Goal: Transaction & Acquisition: Download file/media

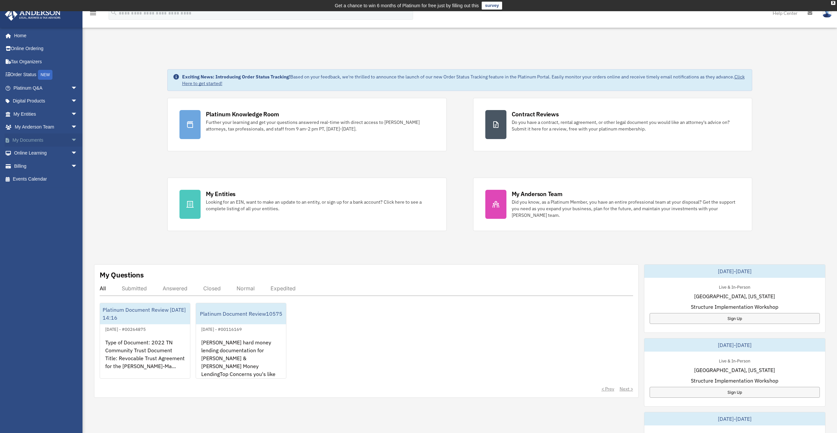
click at [71, 138] on span "arrow_drop_down" at bounding box center [77, 141] width 13 height 14
click at [35, 149] on link "Box" at bounding box center [48, 153] width 78 height 13
click at [30, 152] on link "Box" at bounding box center [48, 153] width 78 height 13
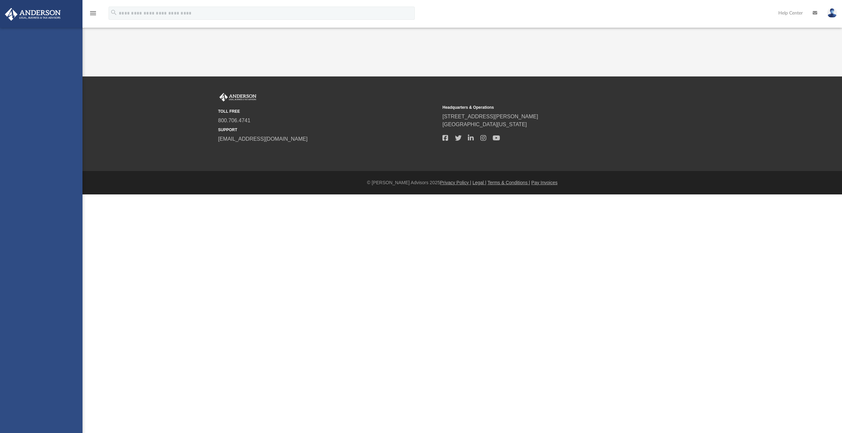
click at [22, 150] on div "[EMAIL_ADDRESS][DOMAIN_NAME] Sign Out [EMAIL_ADDRESS][DOMAIN_NAME] Home Online …" at bounding box center [41, 244] width 82 height 433
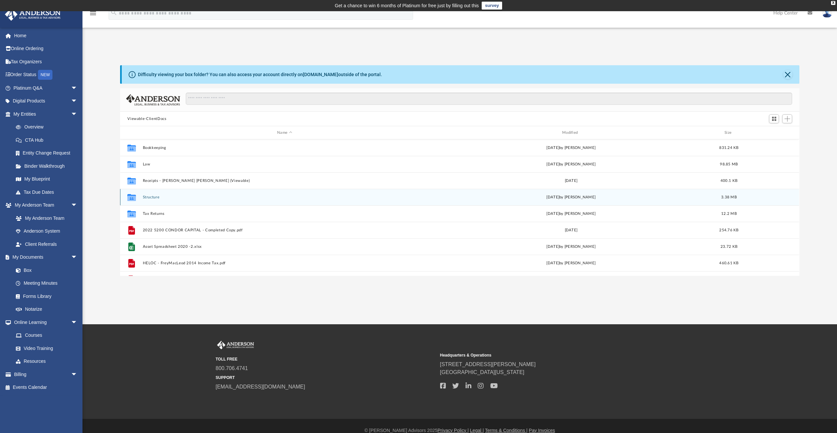
click at [149, 199] on button "Structure" at bounding box center [285, 197] width 284 height 4
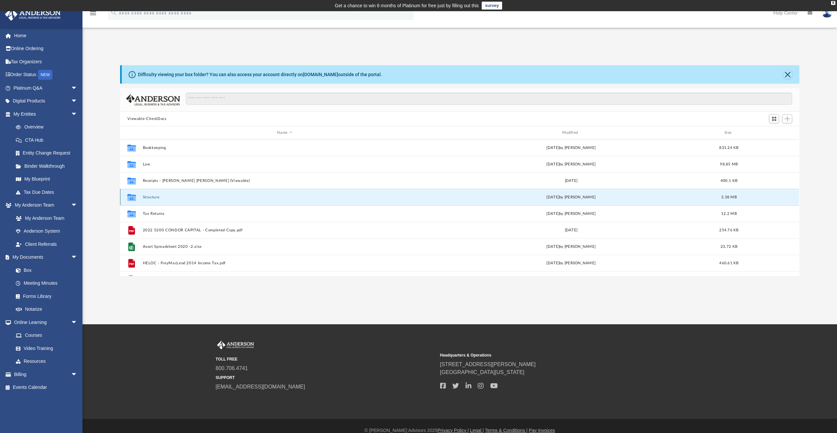
click at [149, 199] on button "Structure" at bounding box center [285, 197] width 284 height 4
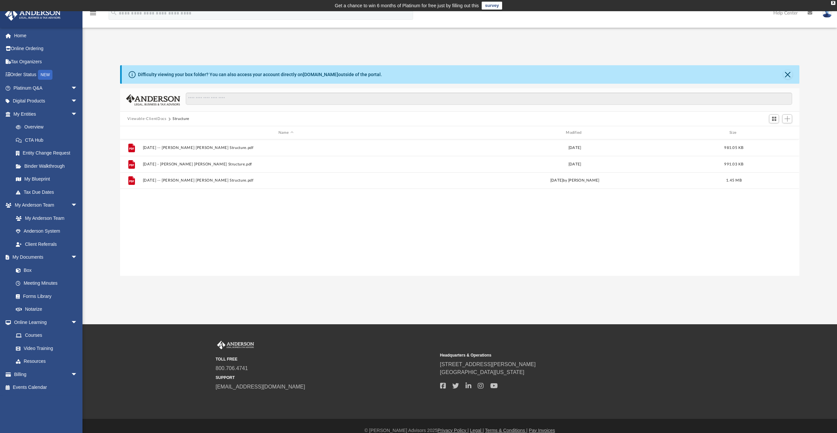
click at [158, 120] on button "Viewable-ClientDocs" at bounding box center [146, 119] width 39 height 6
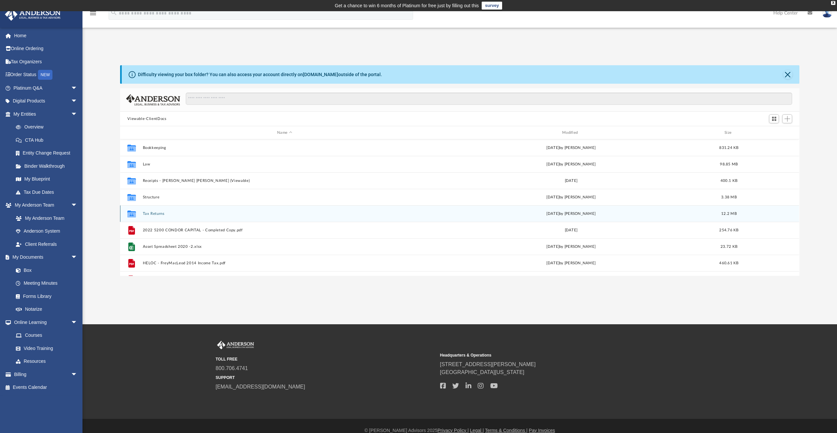
click at [150, 213] on button "Tax Returns" at bounding box center [285, 214] width 284 height 4
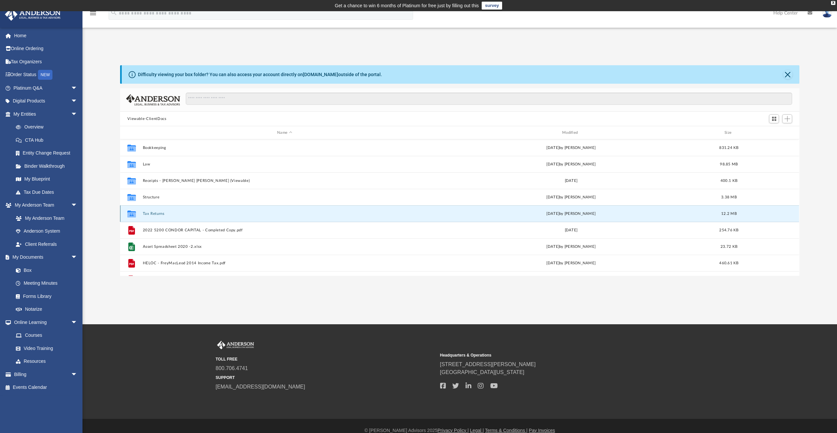
click at [150, 213] on button "Tax Returns" at bounding box center [285, 214] width 284 height 4
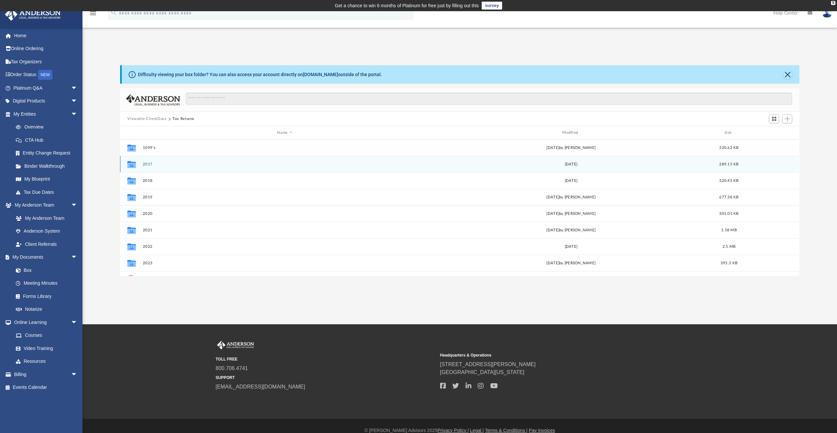
click at [150, 166] on button "2017" at bounding box center [285, 164] width 284 height 4
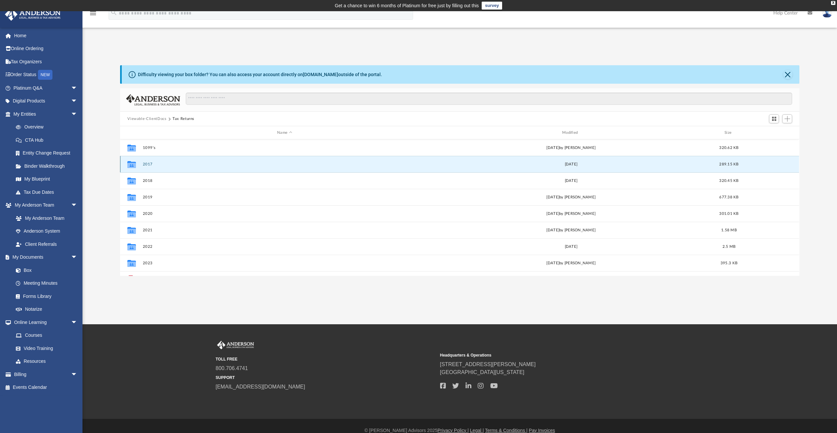
click at [150, 166] on button "2017" at bounding box center [285, 164] width 284 height 4
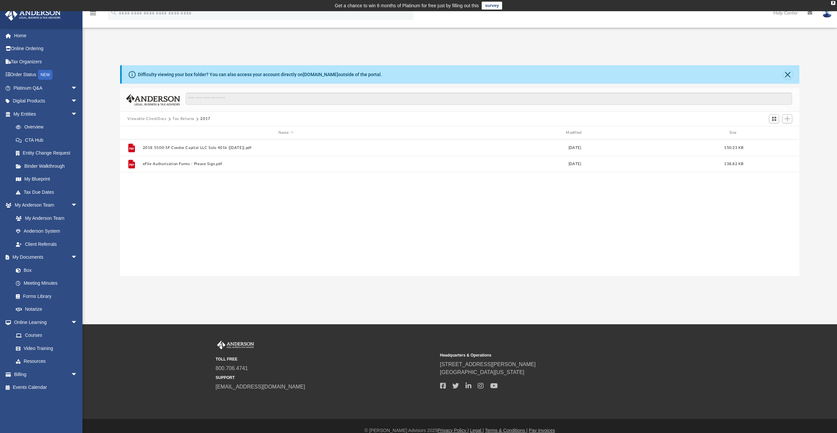
click at [150, 116] on button "Viewable-ClientDocs" at bounding box center [146, 119] width 39 height 6
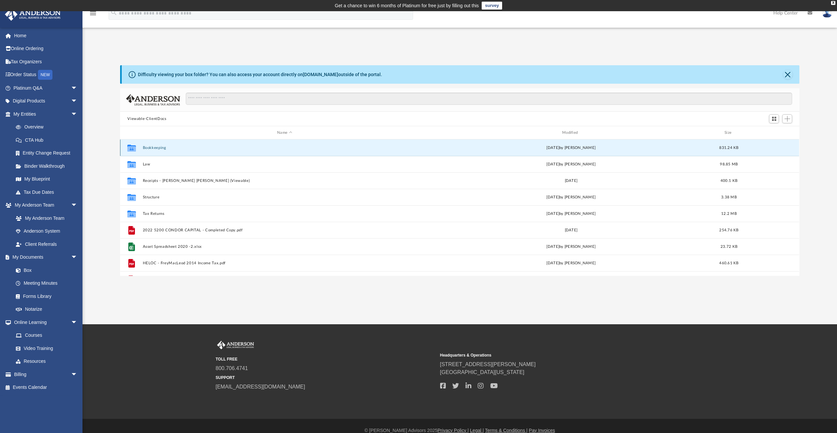
click at [152, 149] on button "Bookkeeping" at bounding box center [285, 148] width 284 height 4
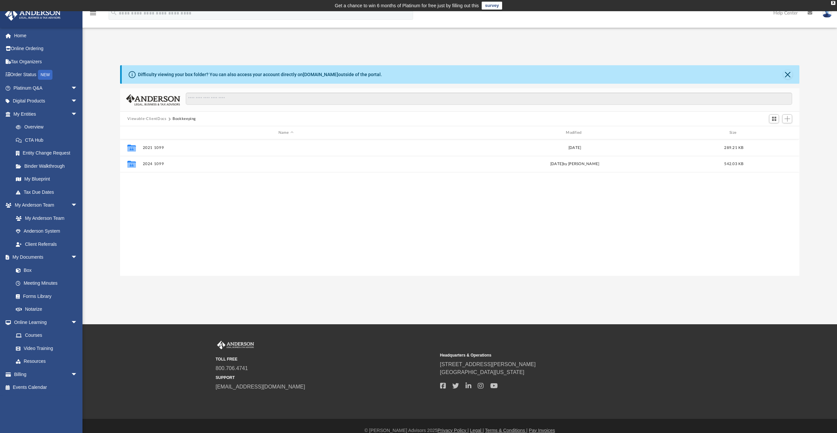
click at [158, 117] on button "Viewable-ClientDocs" at bounding box center [146, 119] width 39 height 6
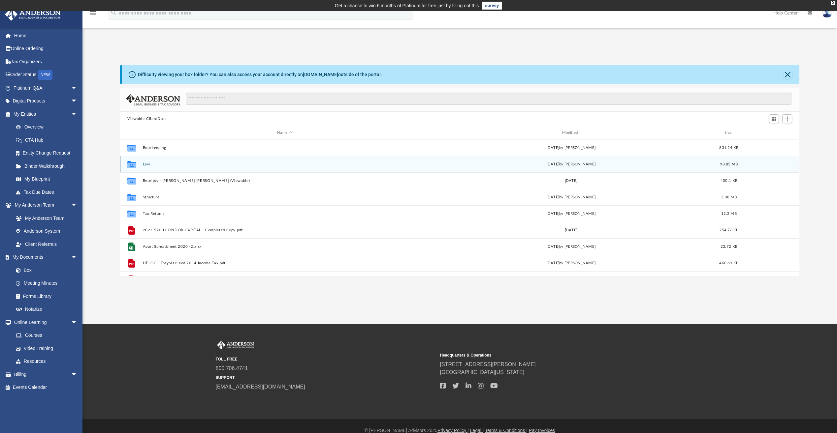
click at [148, 163] on button "Law" at bounding box center [285, 164] width 284 height 4
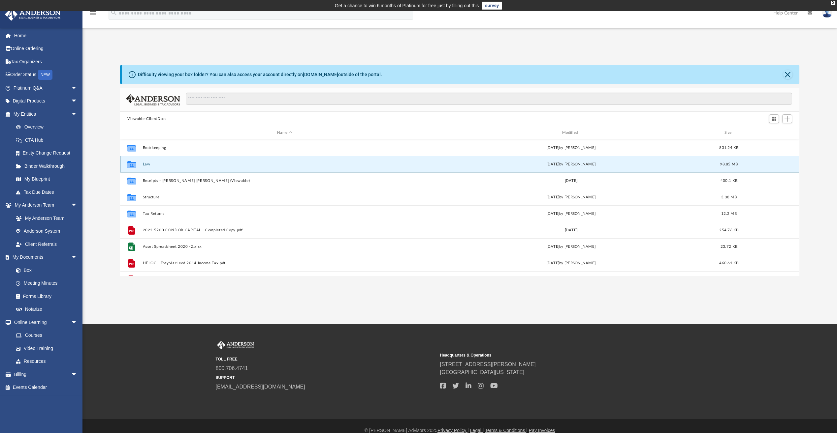
click at [148, 163] on button "Law" at bounding box center [285, 164] width 284 height 4
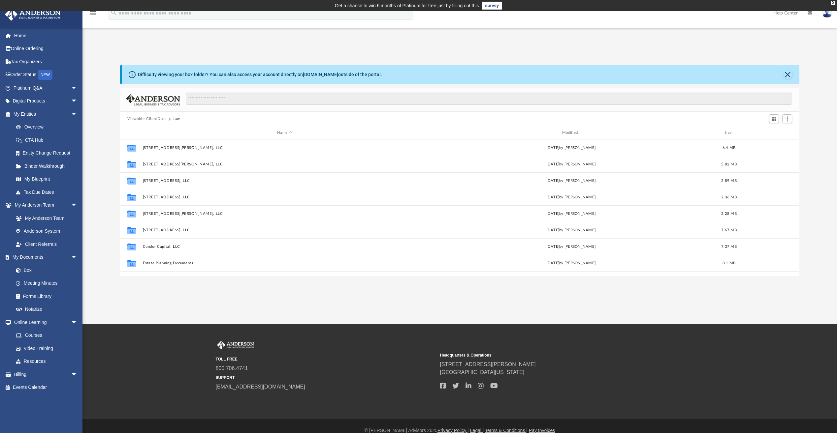
click at [154, 118] on button "Viewable-ClientDocs" at bounding box center [146, 119] width 39 height 6
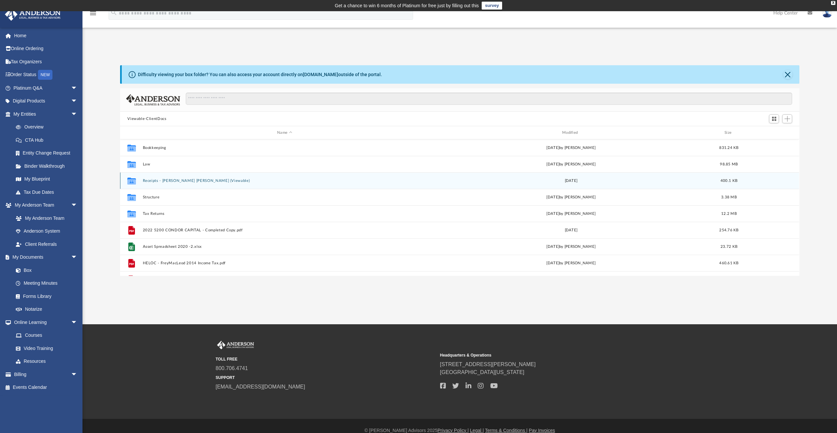
click at [181, 183] on button "Receipts - [PERSON_NAME] [PERSON_NAME] (Viewable)" at bounding box center [285, 181] width 284 height 4
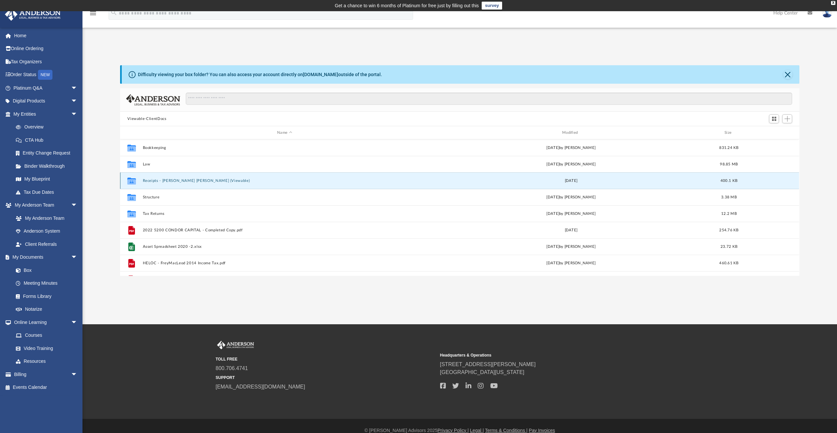
click at [181, 183] on button "Receipts - [PERSON_NAME] [PERSON_NAME] (Viewable)" at bounding box center [285, 181] width 284 height 4
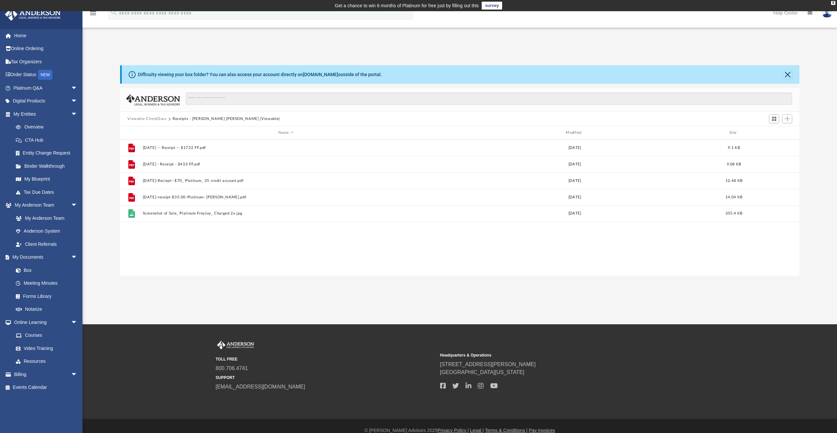
click at [141, 118] on button "Viewable-ClientDocs" at bounding box center [146, 119] width 39 height 6
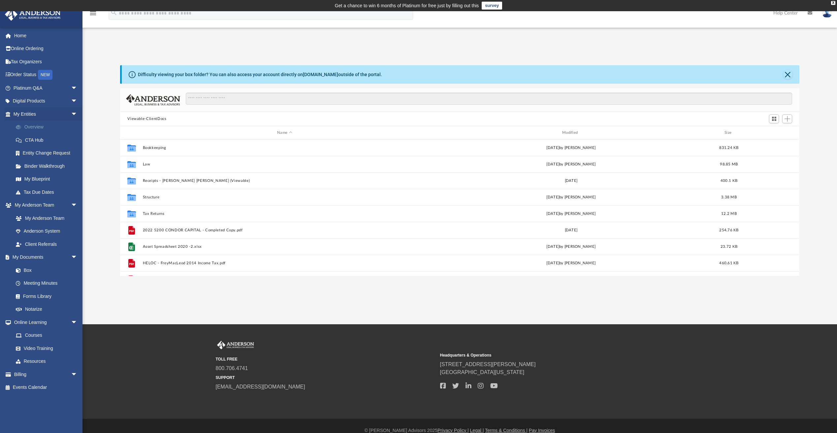
click at [39, 125] on link "Overview" at bounding box center [48, 127] width 78 height 13
click at [38, 125] on link "Overview" at bounding box center [48, 127] width 78 height 13
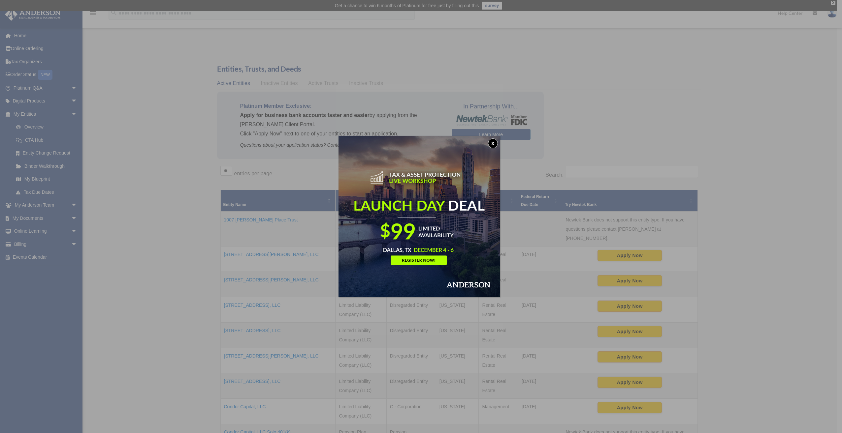
click at [495, 140] on button "x" at bounding box center [493, 144] width 10 height 10
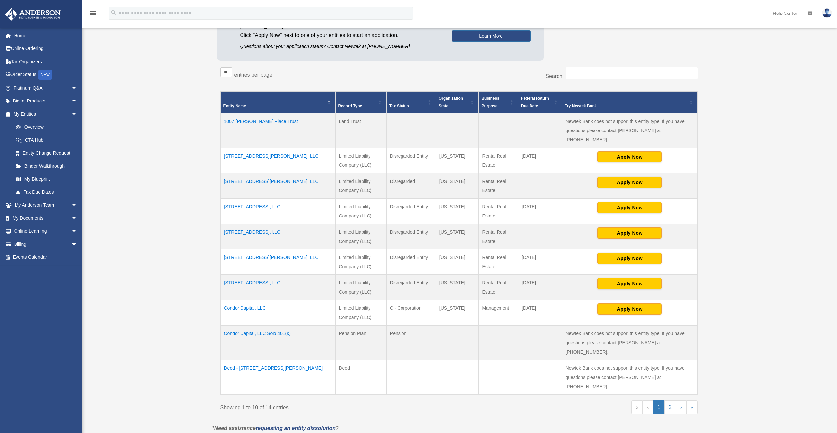
scroll to position [99, 0]
click at [264, 326] on td "Condor Capital, LLC Solo 401(k)" at bounding box center [277, 343] width 115 height 35
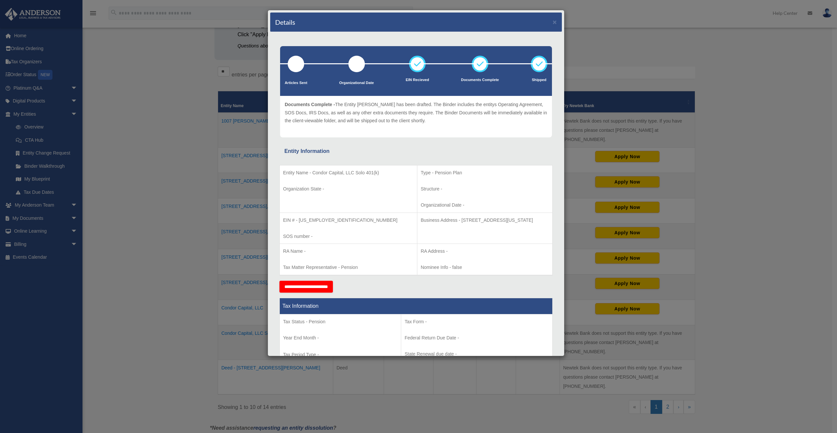
click at [552, 23] on div "Details ×" at bounding box center [416, 22] width 292 height 19
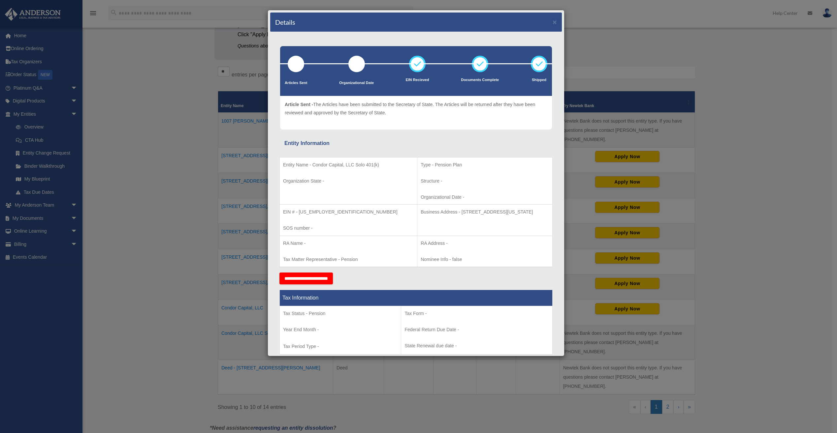
click at [157, 98] on div "Details × Articles Sent Organizational Date" at bounding box center [418, 216] width 837 height 433
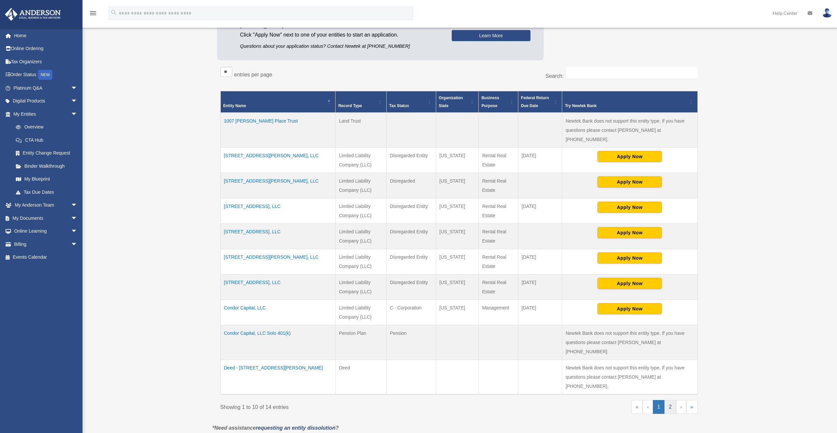
click at [672, 400] on link "2" at bounding box center [670, 407] width 12 height 14
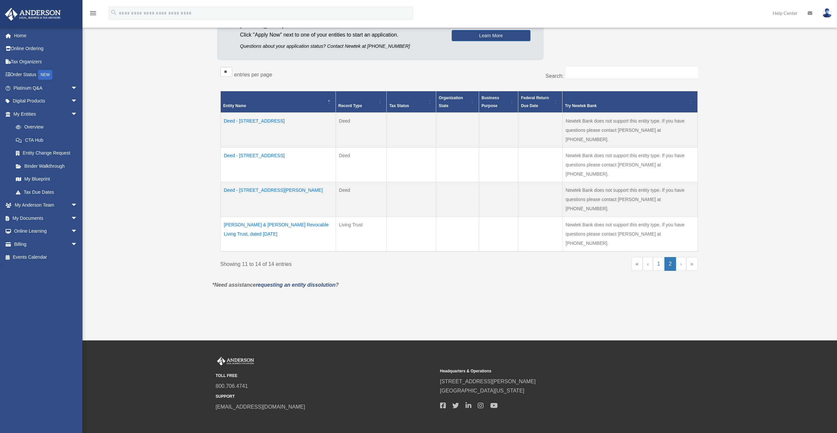
scroll to position [93, 0]
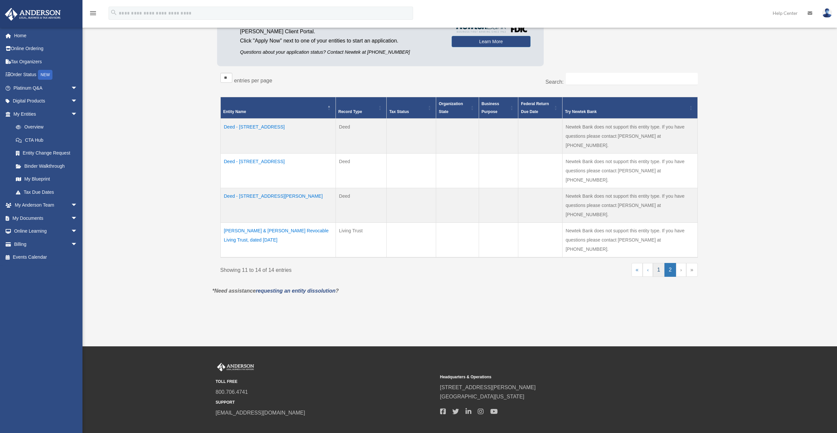
click at [657, 263] on link "1" at bounding box center [659, 270] width 12 height 14
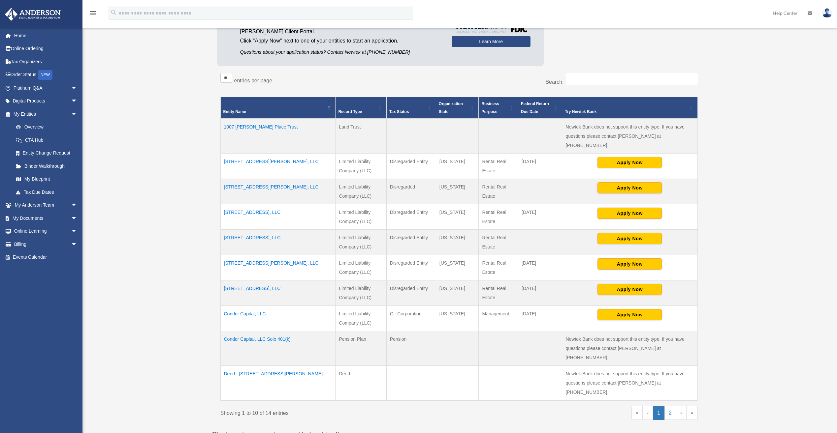
click at [265, 332] on td "Condor Capital, LLC Solo 401(k)" at bounding box center [277, 348] width 115 height 35
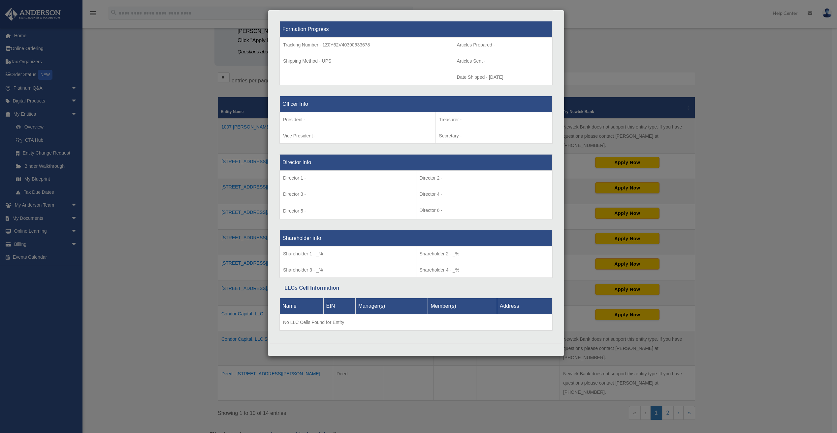
scroll to position [245, 0]
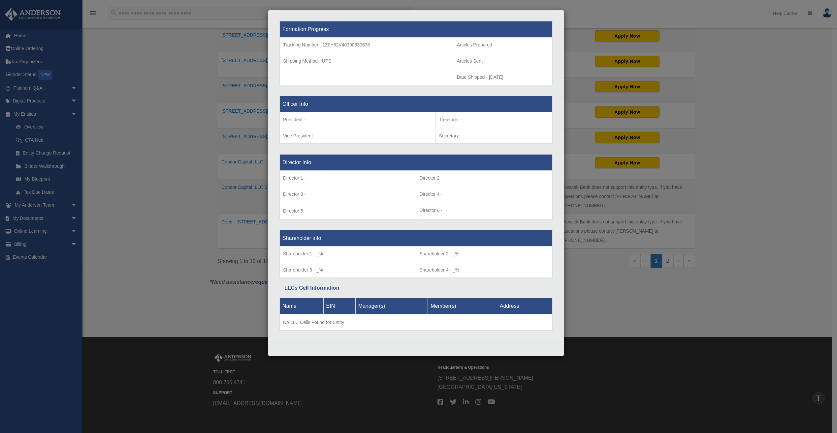
click at [30, 335] on div "Details × Articles Sent Organizational Date" at bounding box center [418, 216] width 837 height 433
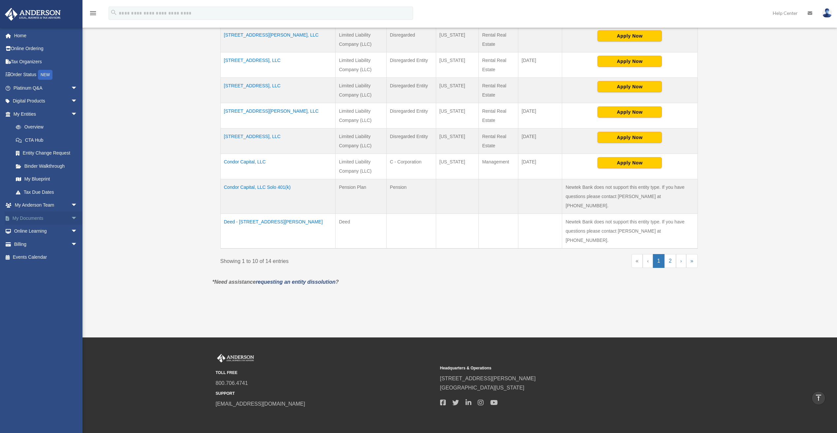
click at [71, 220] on span "arrow_drop_down" at bounding box center [77, 219] width 13 height 14
click at [41, 271] on link "Notarize" at bounding box center [48, 270] width 78 height 13
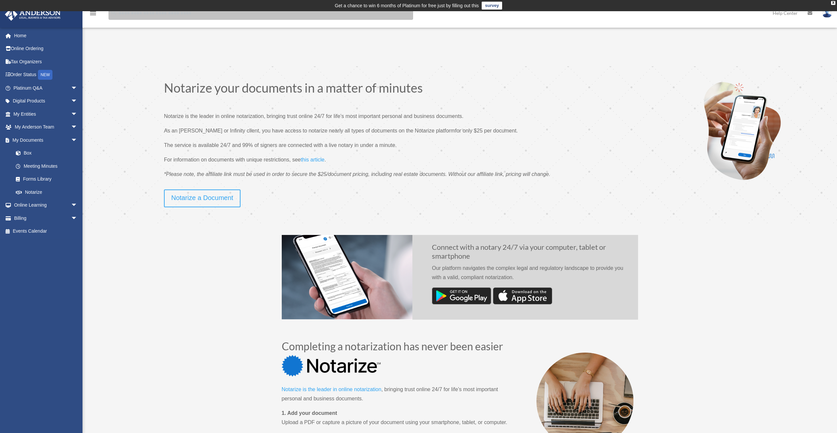
click at [146, 18] on input "search" at bounding box center [261, 13] width 304 height 13
type input "***"
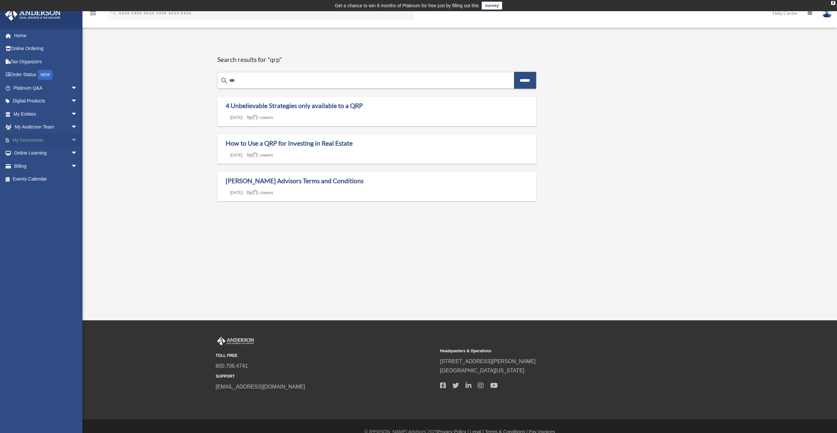
click at [71, 139] on span "arrow_drop_down" at bounding box center [77, 141] width 13 height 14
click at [32, 155] on link "Box" at bounding box center [48, 153] width 78 height 13
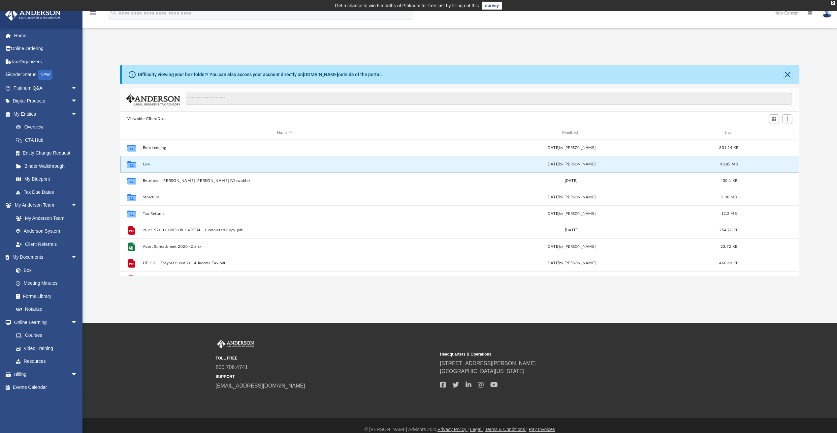
click at [144, 164] on button "Law" at bounding box center [285, 164] width 284 height 4
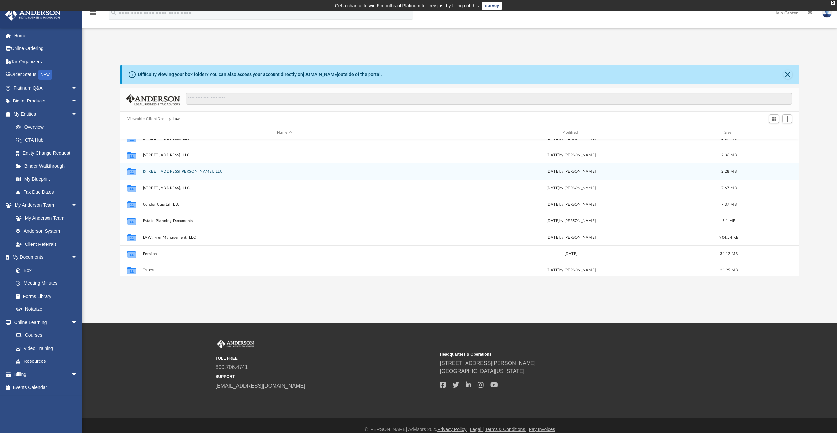
scroll to position [45, 0]
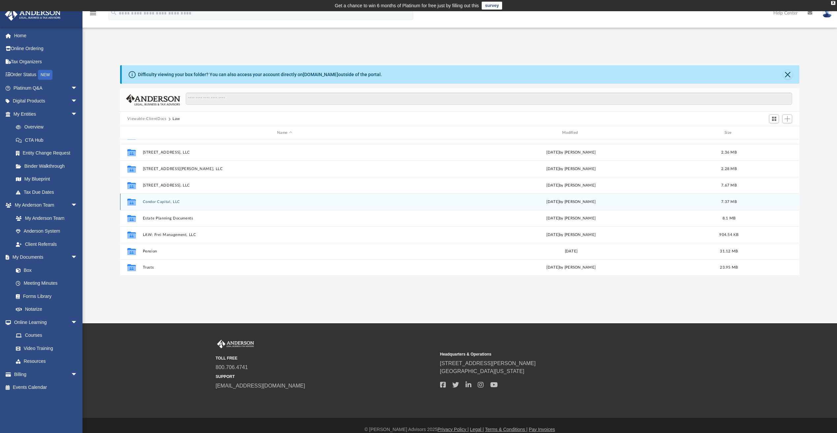
click at [159, 203] on button "Condor Capital, LLC" at bounding box center [285, 202] width 284 height 4
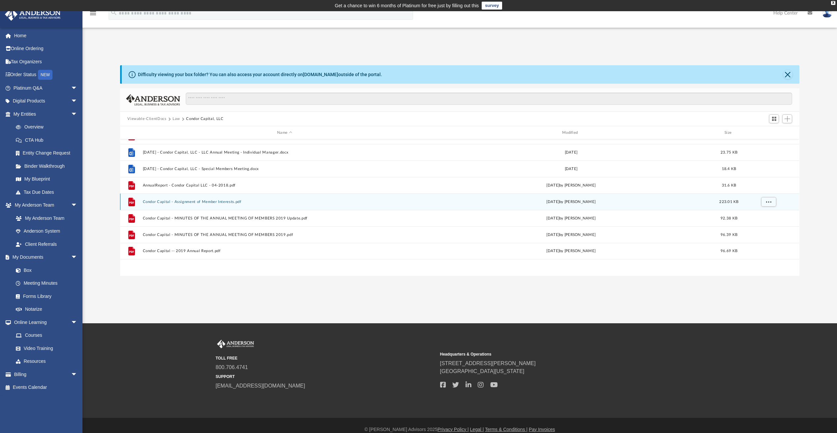
scroll to position [0, 0]
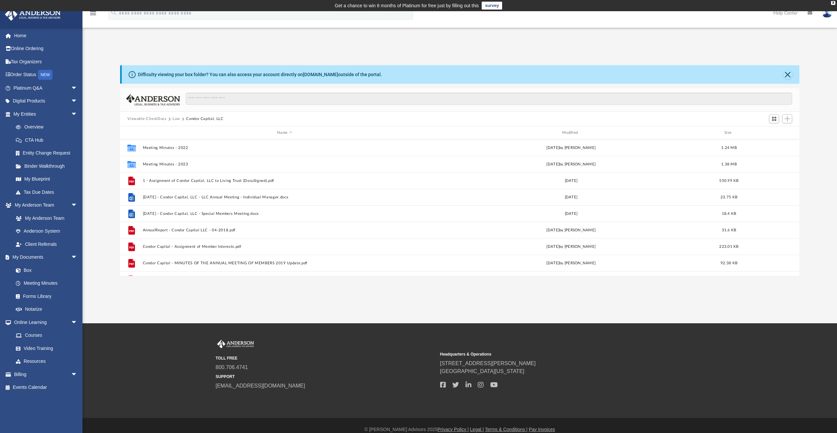
click at [173, 120] on button "Law" at bounding box center [176, 119] width 8 height 6
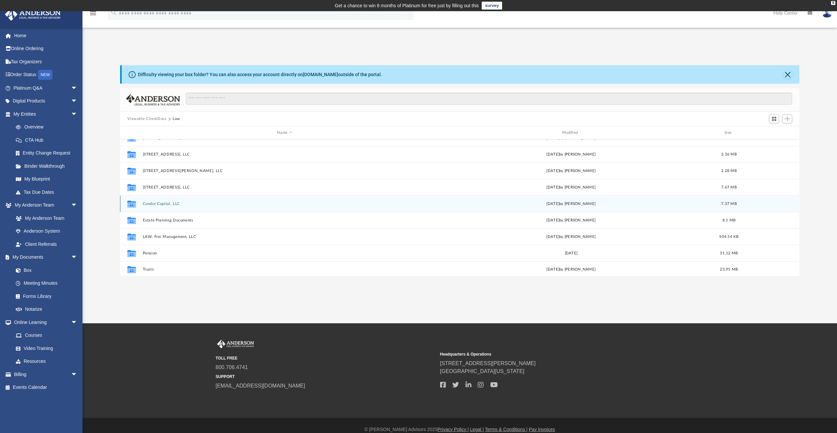
scroll to position [45, 0]
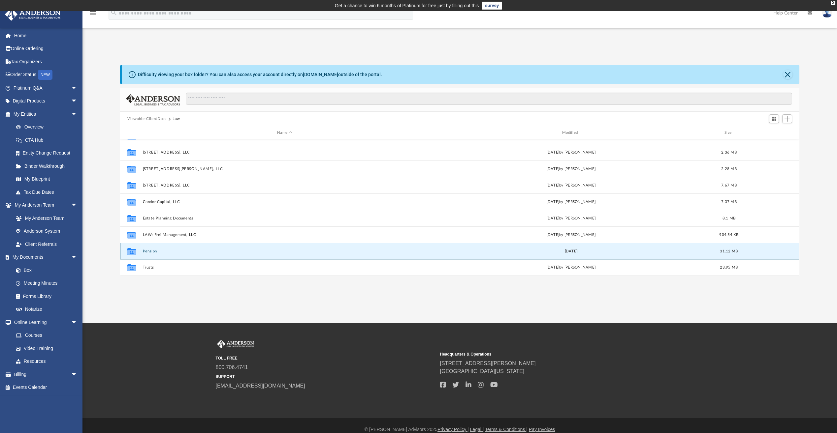
click at [151, 251] on button "Pension" at bounding box center [285, 251] width 284 height 4
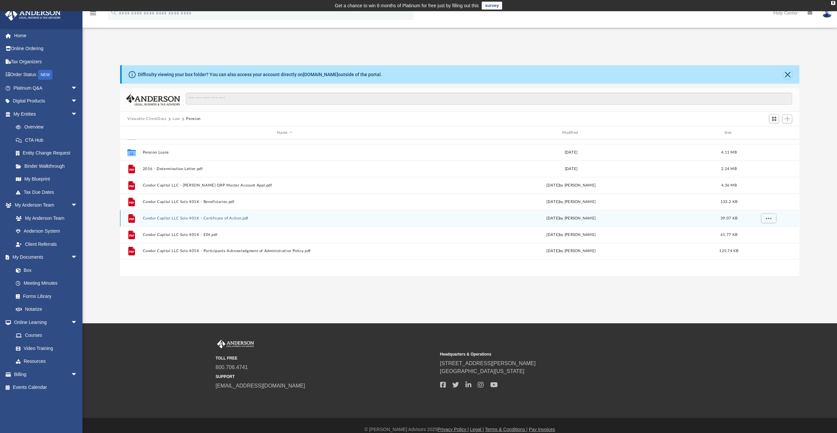
scroll to position [0, 0]
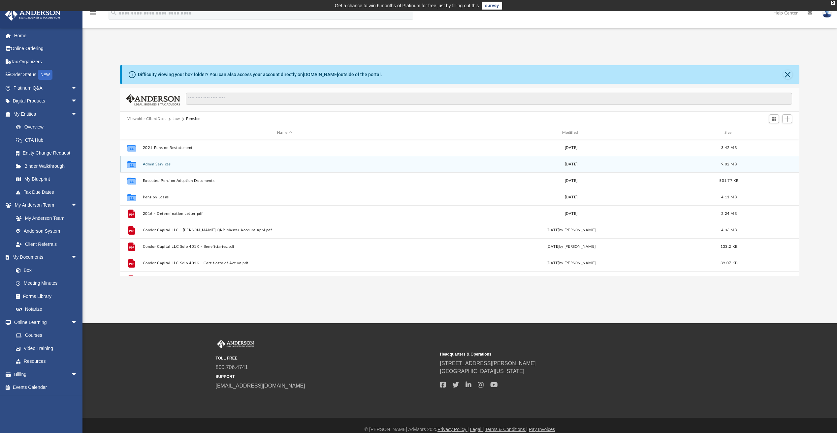
click at [168, 165] on button "Admin Services" at bounding box center [285, 164] width 284 height 4
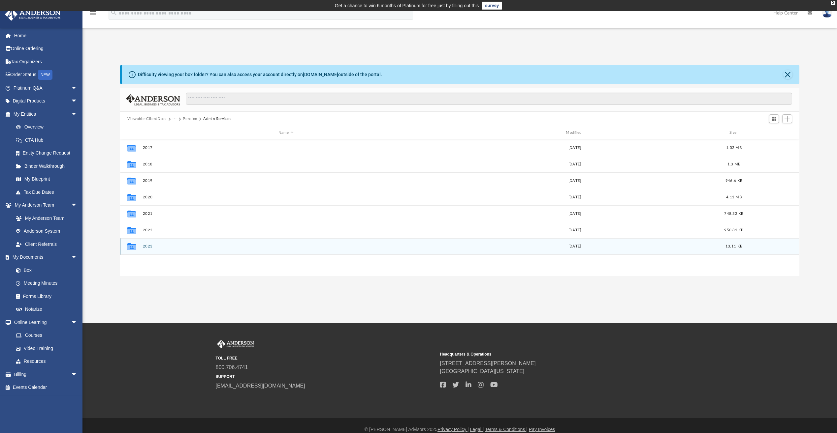
click at [153, 247] on button "2023" at bounding box center [286, 246] width 286 height 4
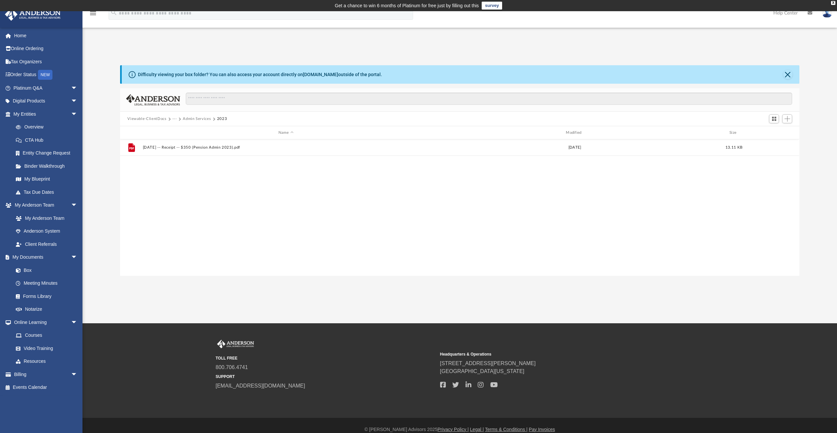
click at [192, 118] on button "Admin Services" at bounding box center [197, 119] width 28 height 6
click at [190, 117] on button "Pension" at bounding box center [190, 119] width 15 height 6
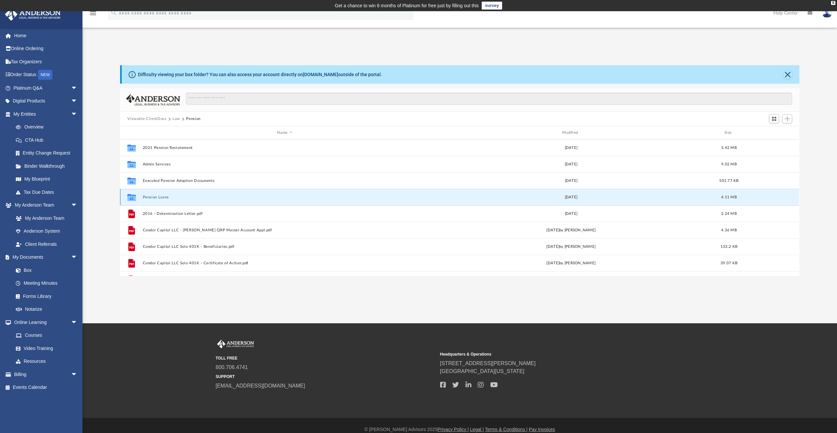
click at [169, 198] on button "Pension Loans" at bounding box center [285, 197] width 284 height 4
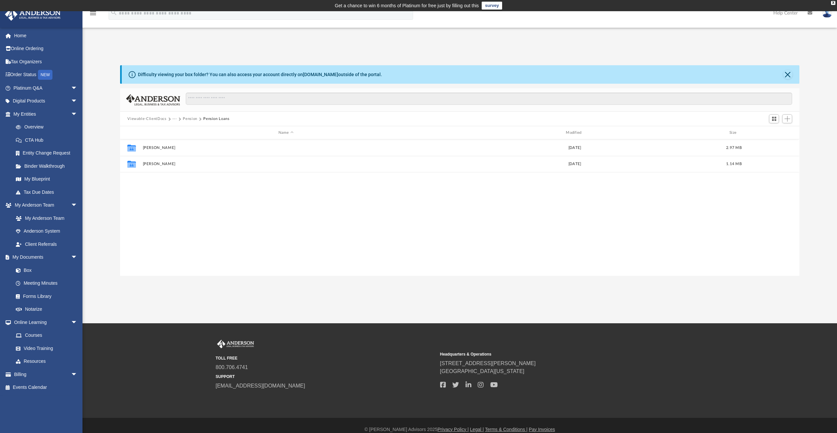
click at [186, 116] on button "Pension" at bounding box center [190, 119] width 15 height 6
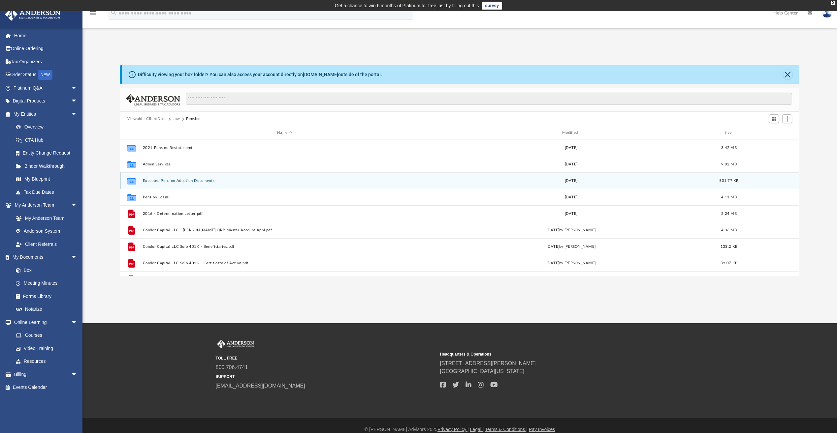
click at [175, 182] on button "Executed Pension Adoption Documents" at bounding box center [285, 181] width 284 height 4
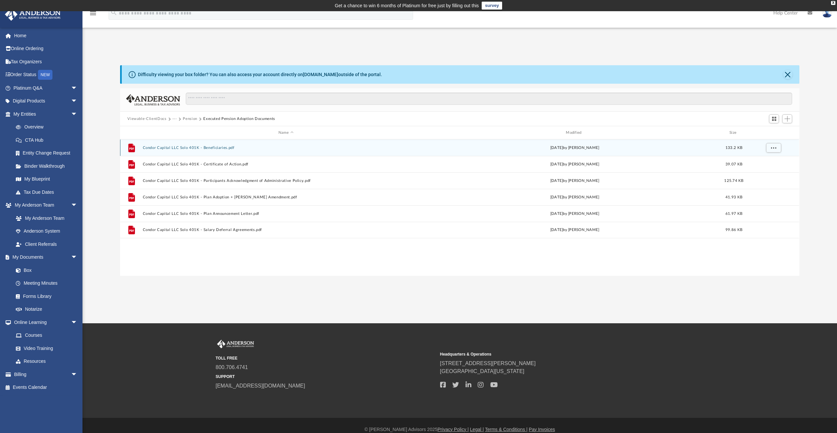
click at [190, 146] on button "Condor Capital LLC Solo 401K - Beneficiaries.pdf" at bounding box center [286, 148] width 286 height 4
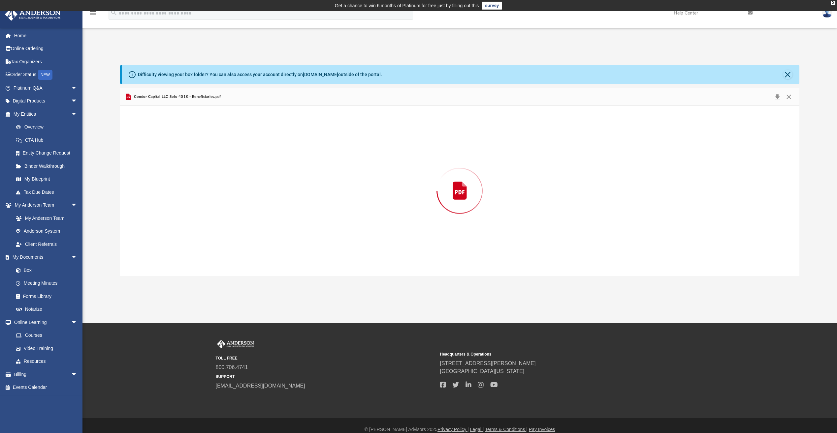
click at [190, 146] on div "Preview" at bounding box center [459, 191] width 679 height 170
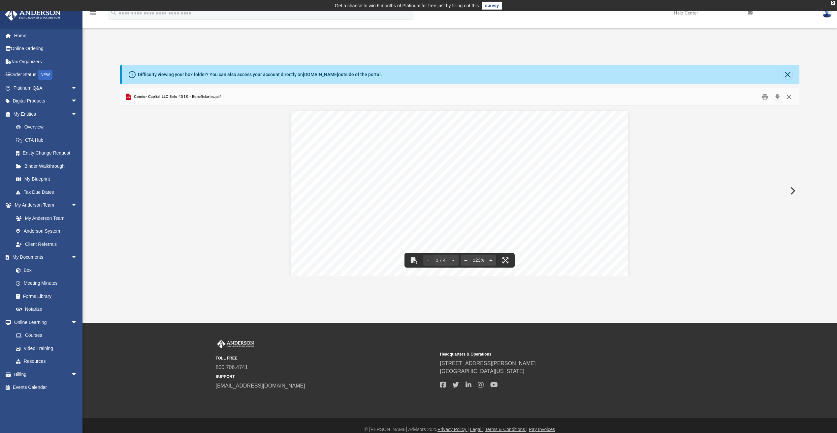
click at [790, 97] on button "Close" at bounding box center [789, 97] width 12 height 10
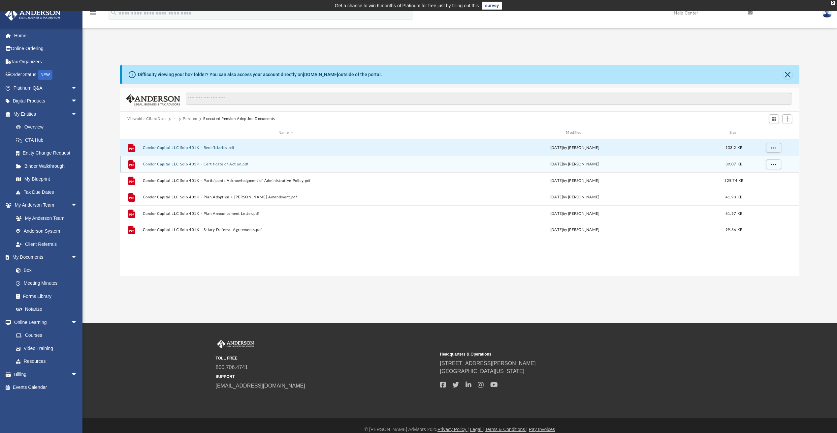
click at [231, 167] on button "Condor Capital LLC Solo 401K - Certificate of Action.pdf" at bounding box center [286, 164] width 286 height 4
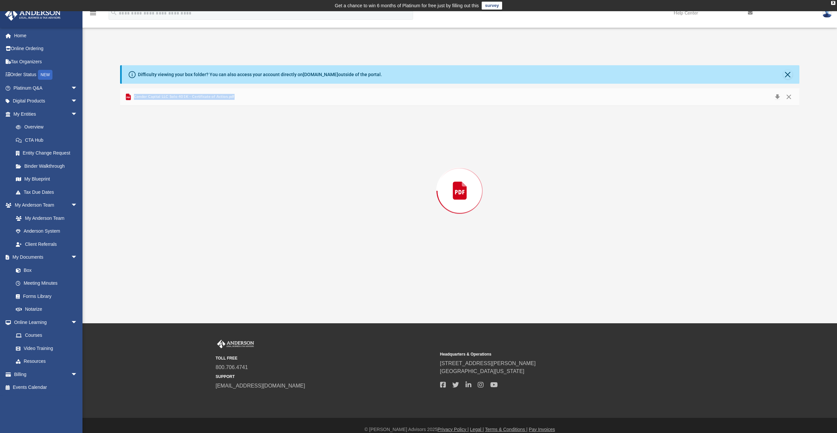
click at [231, 167] on div "Preview" at bounding box center [459, 191] width 679 height 170
click at [791, 97] on button "Close" at bounding box center [789, 97] width 12 height 10
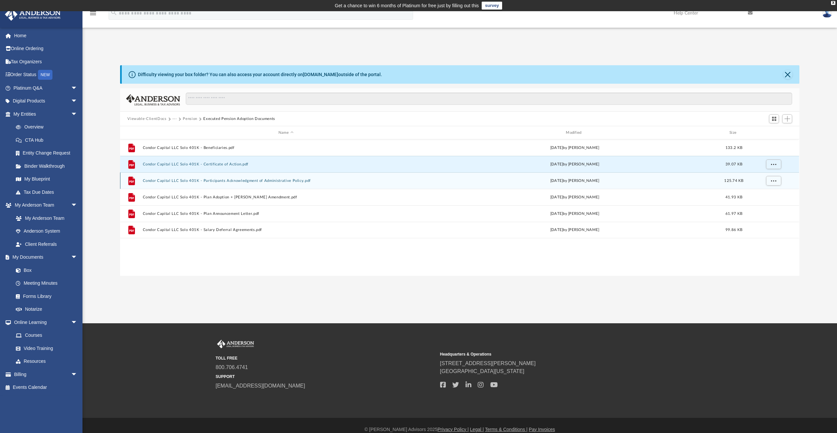
click at [269, 180] on button "Condor Capital LLC Solo 401K - Participants Acknowledgment of Administrative Po…" at bounding box center [286, 181] width 286 height 4
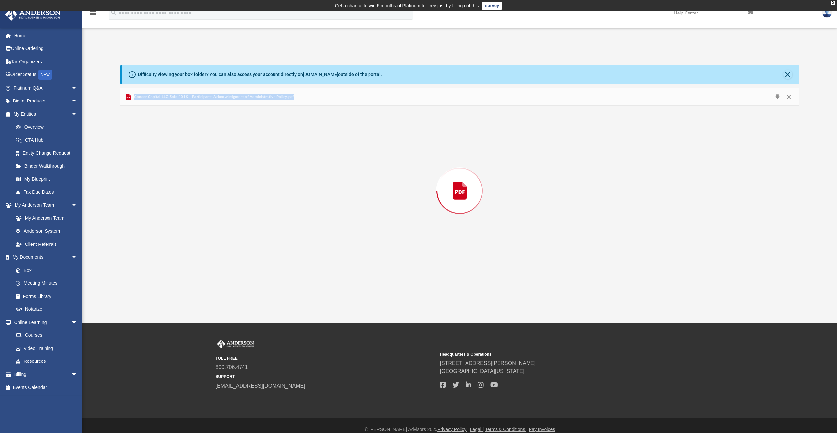
click at [269, 180] on div "Preview" at bounding box center [459, 191] width 679 height 170
click at [791, 100] on button "Close" at bounding box center [789, 97] width 12 height 10
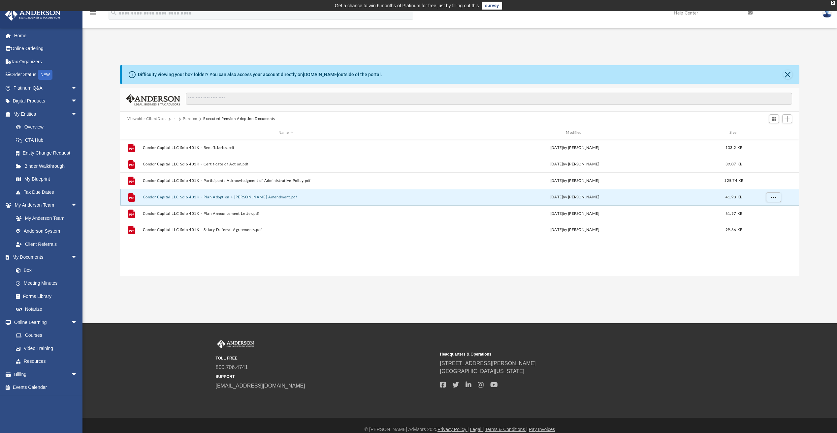
click at [248, 196] on button "Condor Capital LLC Solo 401K - Plan Adoption + [PERSON_NAME] Amendment.pdf" at bounding box center [286, 197] width 286 height 4
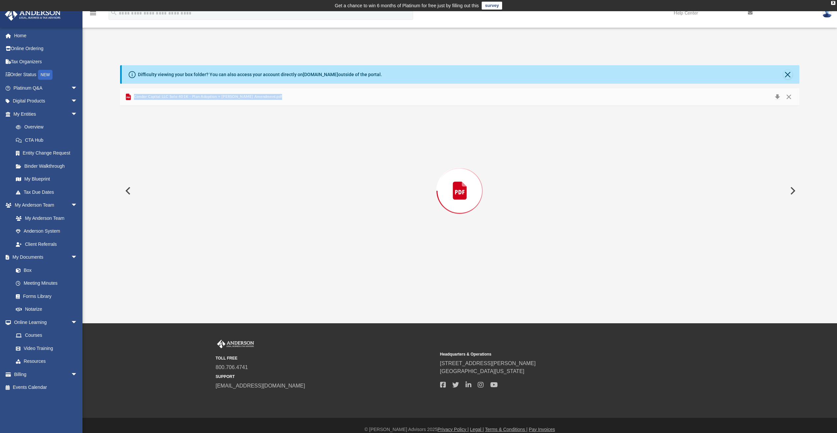
click at [248, 196] on div "Preview" at bounding box center [459, 191] width 679 height 170
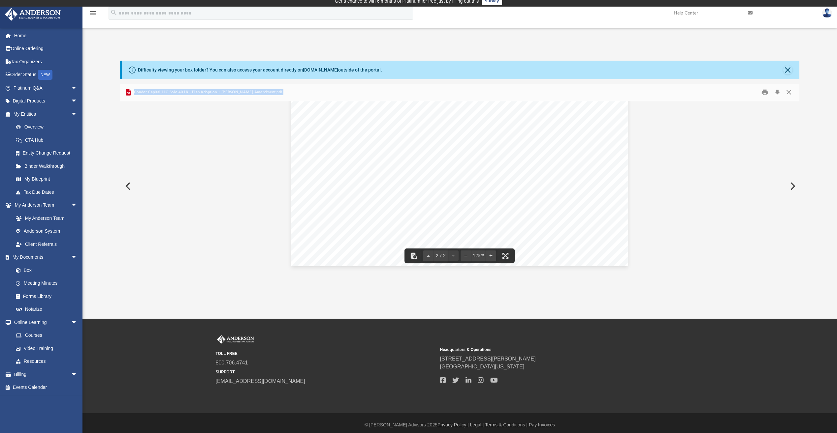
scroll to position [8, 0]
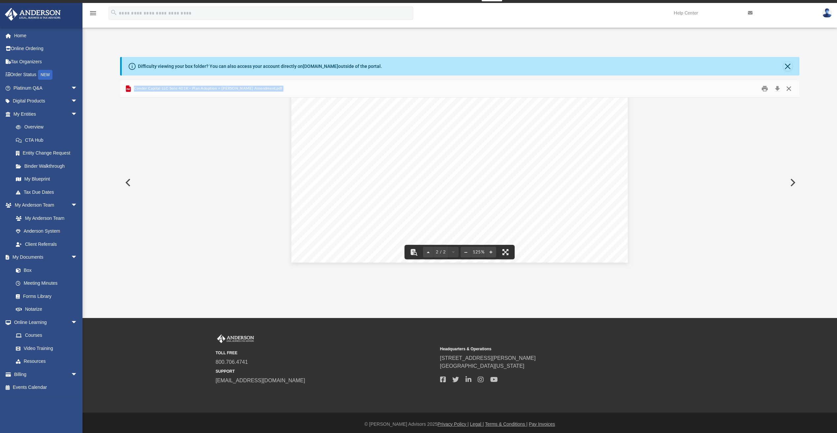
click at [786, 91] on button "Close" at bounding box center [789, 89] width 12 height 10
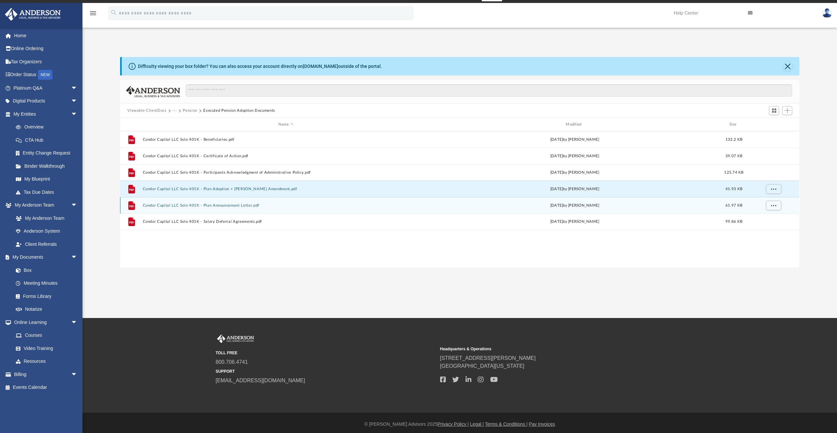
click at [256, 209] on div "File Condor Capital LLC Solo 401K - Plan Announcement Letter.pdf [DATE] by [PER…" at bounding box center [459, 205] width 679 height 16
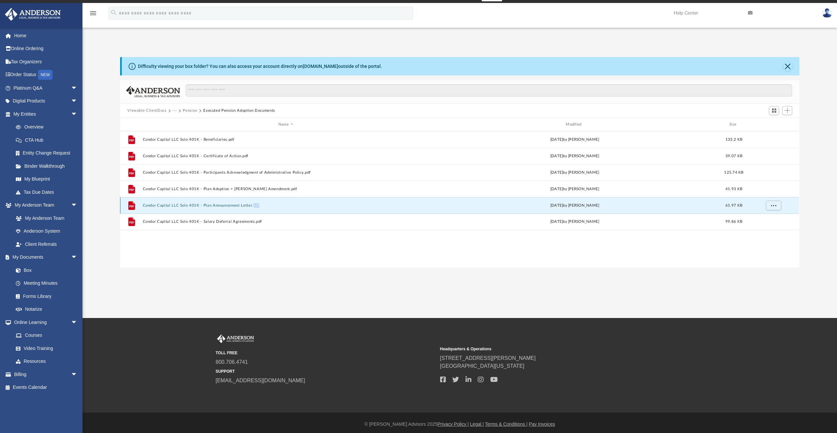
click at [256, 209] on div "File Condor Capital LLC Solo 401K - Plan Announcement Letter.pdf [DATE] by [PER…" at bounding box center [459, 205] width 679 height 16
click at [213, 206] on button "Condor Capital LLC Solo 401K - Plan Announcement Letter.pdf" at bounding box center [286, 205] width 286 height 4
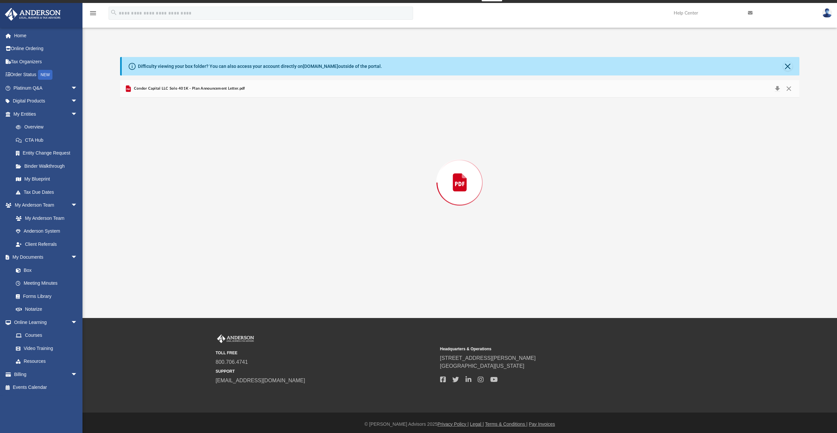
click at [213, 206] on div "Preview" at bounding box center [459, 183] width 679 height 170
click at [790, 87] on button "Close" at bounding box center [789, 89] width 12 height 10
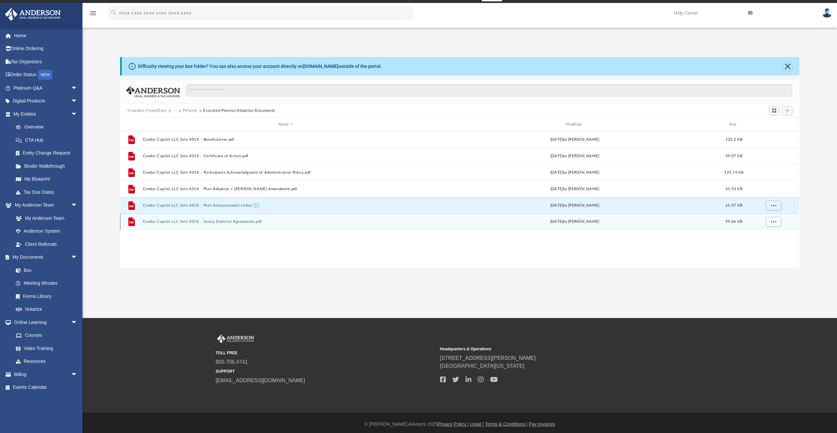
click at [218, 220] on button "Condor Capital LLC Solo 401K - Salary Deferral Agreements.pdf" at bounding box center [286, 222] width 286 height 4
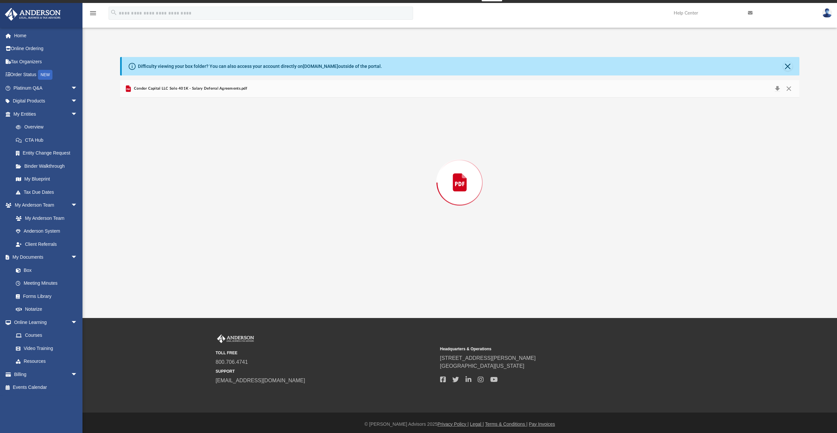
click at [218, 220] on div "Preview" at bounding box center [459, 183] width 679 height 170
click at [790, 88] on button "Close" at bounding box center [789, 89] width 12 height 10
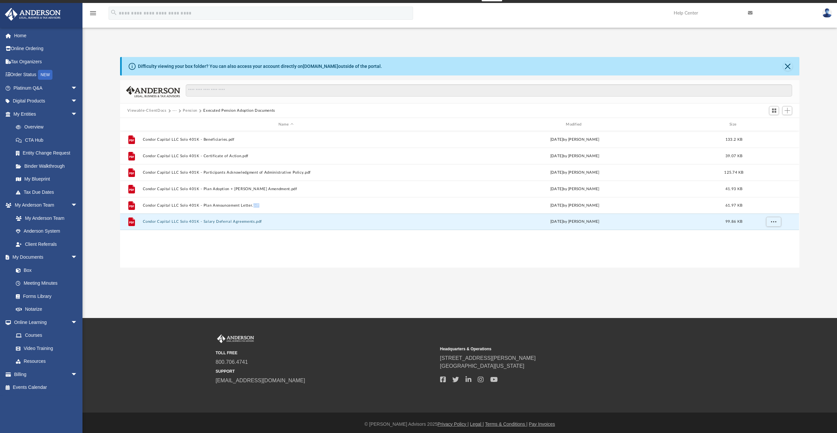
click at [192, 111] on button "Pension" at bounding box center [190, 111] width 15 height 6
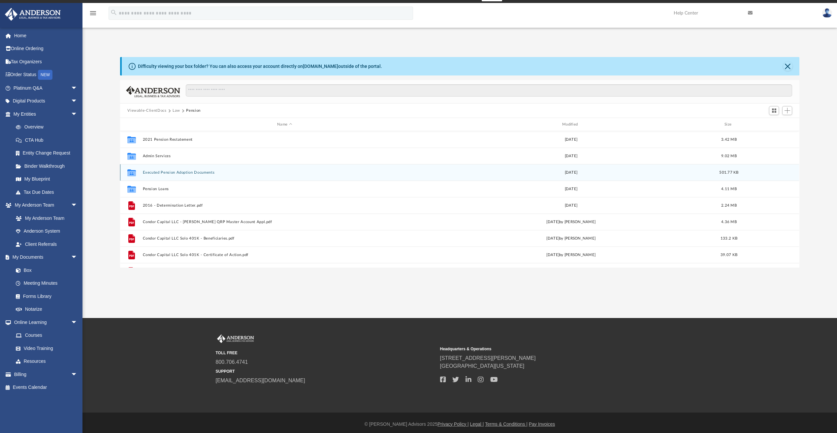
click at [168, 176] on div "Collaborated Folder Executed Pension Adoption Documents [DATE] 501.77 KB" at bounding box center [459, 172] width 679 height 16
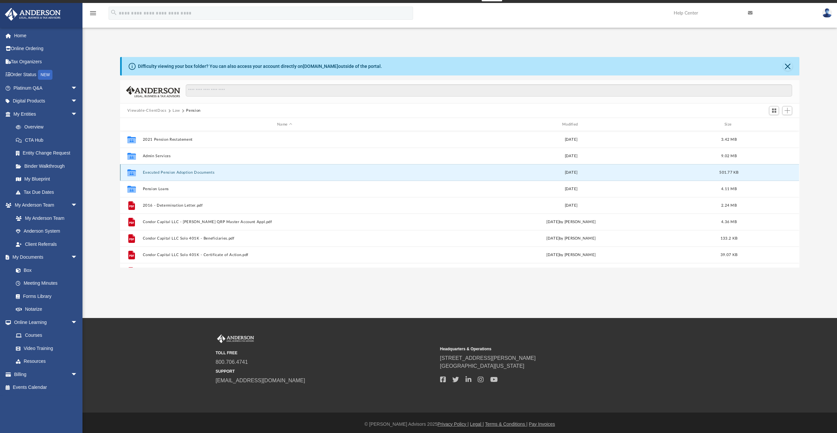
click at [168, 176] on div "Collaborated Folder Executed Pension Adoption Documents [DATE] 501.77 KB" at bounding box center [459, 172] width 679 height 16
drag, startPoint x: 168, startPoint y: 176, endPoint x: 126, endPoint y: 173, distance: 42.0
click at [126, 173] on icon "Collaborated Folder" at bounding box center [131, 172] width 11 height 11
click at [127, 172] on icon "Collaborated Folder" at bounding box center [131, 172] width 11 height 11
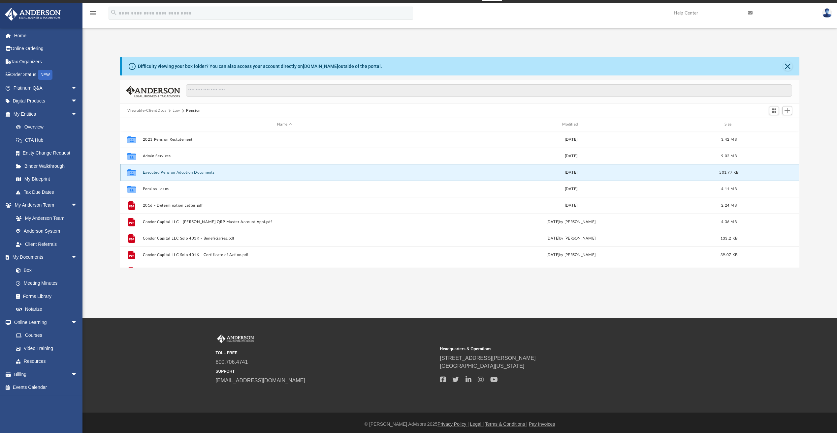
drag, startPoint x: 127, startPoint y: 172, endPoint x: 130, endPoint y: 172, distance: 3.3
click at [130, 172] on icon "grid" at bounding box center [131, 173] width 9 height 5
drag, startPoint x: 130, startPoint y: 172, endPoint x: 186, endPoint y: 173, distance: 55.7
click at [186, 173] on button "Executed Pension Adoption Documents" at bounding box center [285, 173] width 284 height 4
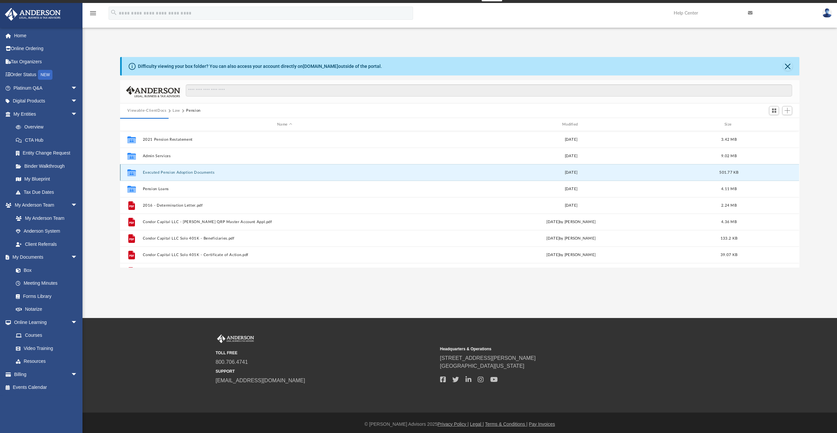
click at [574, 173] on div "[DATE]" at bounding box center [571, 173] width 284 height 6
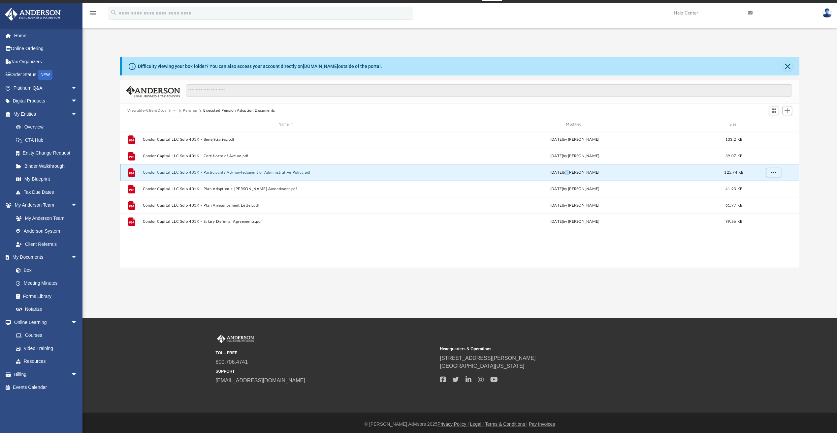
click at [574, 173] on div "[DATE] by [PERSON_NAME]" at bounding box center [575, 173] width 286 height 6
click at [193, 109] on button "Pension" at bounding box center [190, 111] width 15 height 6
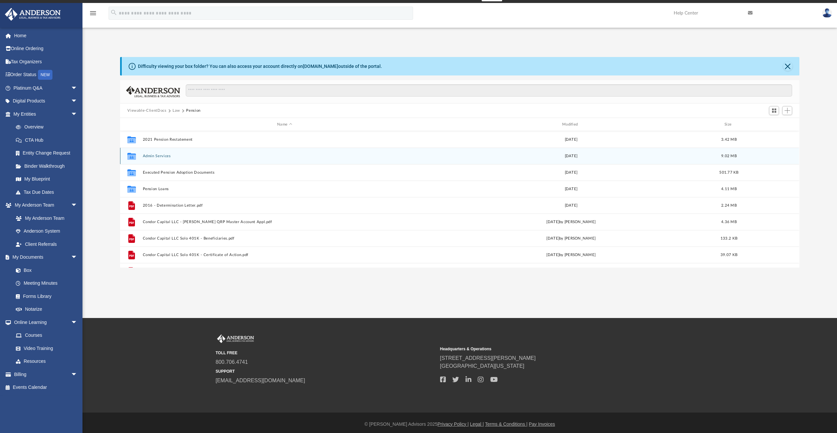
click at [161, 157] on button "Admin Services" at bounding box center [285, 156] width 284 height 4
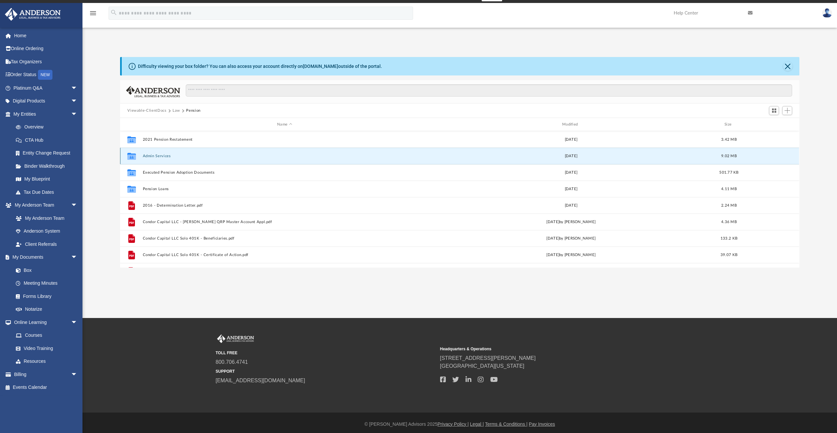
click at [161, 157] on button "Admin Services" at bounding box center [285, 156] width 284 height 4
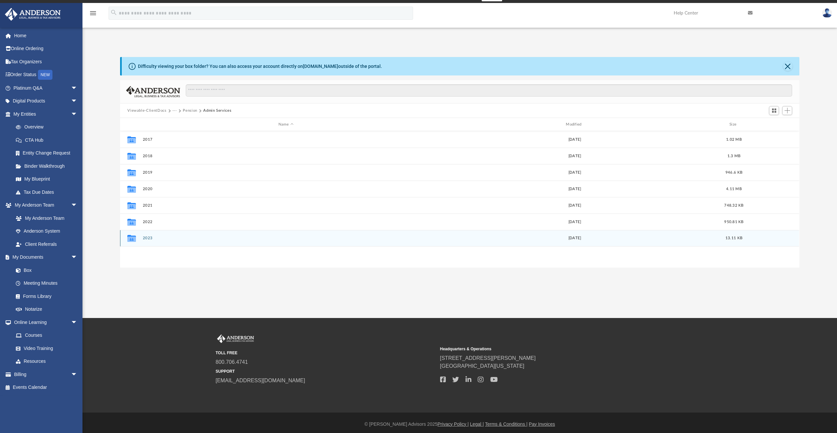
click at [149, 239] on button "2023" at bounding box center [286, 238] width 286 height 4
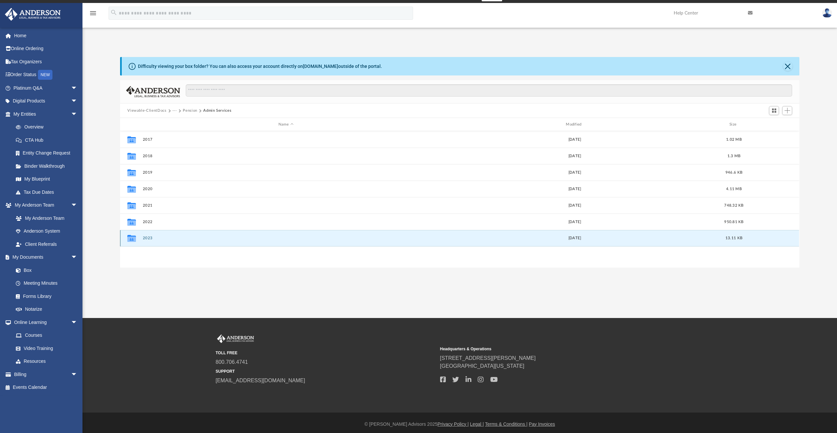
click at [149, 239] on button "2023" at bounding box center [286, 238] width 286 height 4
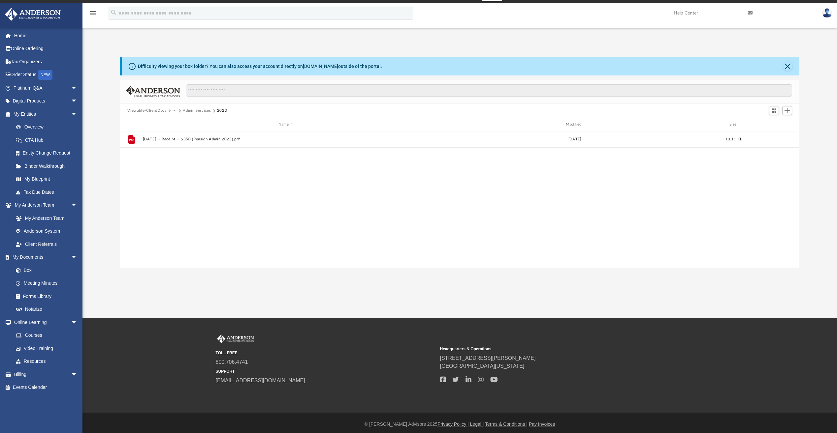
click at [191, 110] on button "Admin Services" at bounding box center [197, 111] width 28 height 6
click at [190, 110] on button "Pension" at bounding box center [190, 111] width 15 height 6
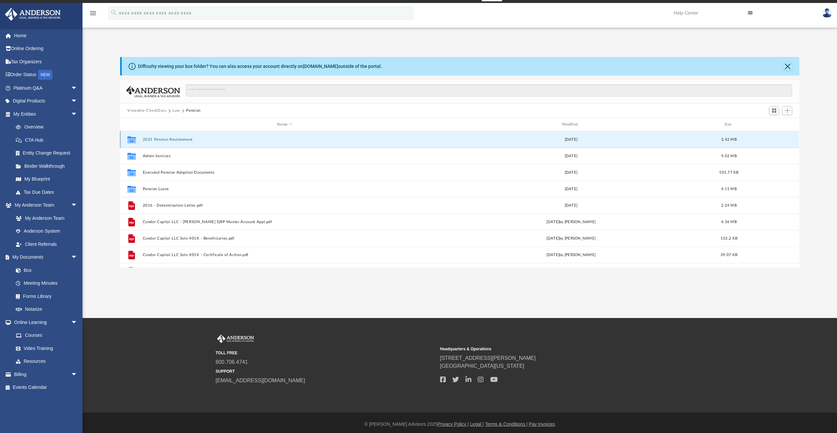
click at [181, 140] on button "2021 Pension Restatement" at bounding box center [285, 140] width 284 height 4
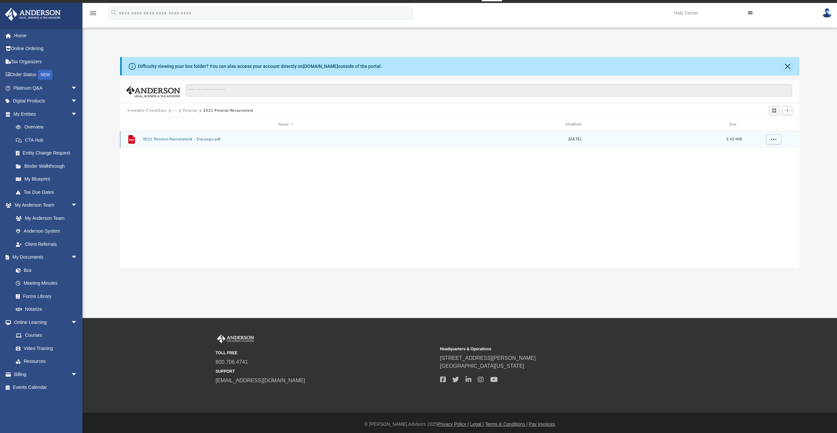
click at [181, 140] on button "2021 Pension Restatement - Docusign.pdf" at bounding box center [286, 139] width 286 height 4
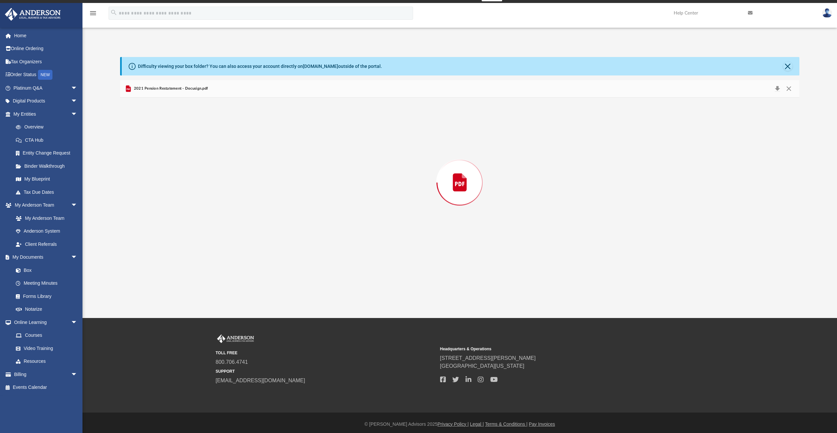
click at [181, 140] on div "Preview" at bounding box center [459, 183] width 679 height 170
click at [777, 90] on button "Download" at bounding box center [777, 89] width 12 height 10
click at [787, 67] on button "Close" at bounding box center [787, 66] width 9 height 9
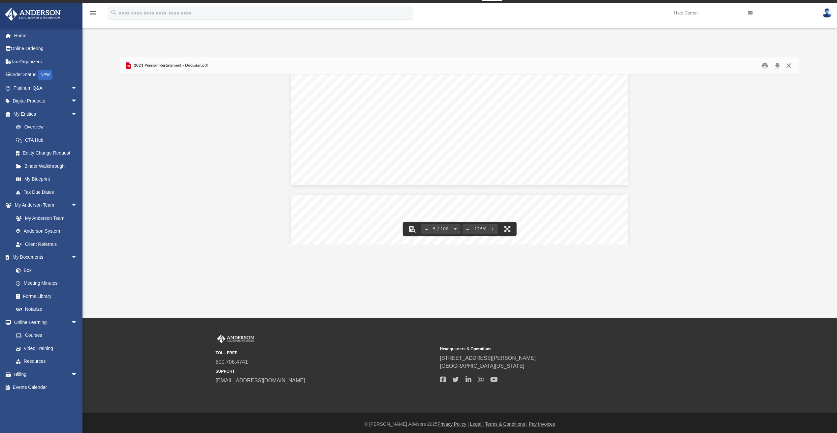
click at [790, 64] on button "Close" at bounding box center [789, 66] width 12 height 10
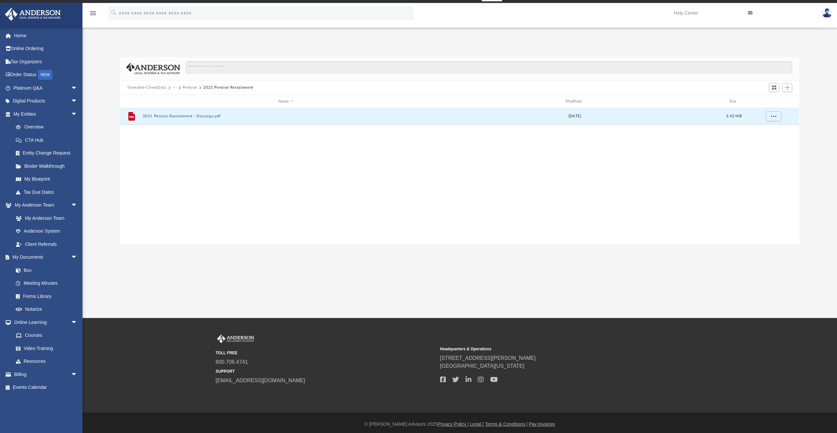
click at [192, 87] on button "Pension" at bounding box center [190, 88] width 15 height 6
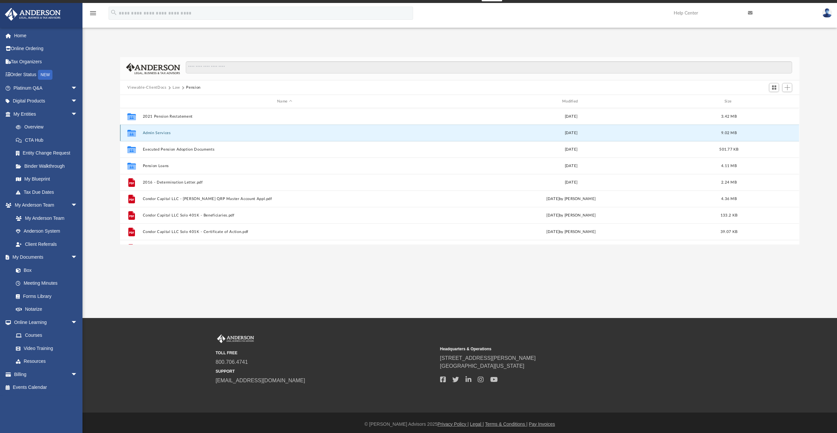
click at [158, 135] on button "Admin Services" at bounding box center [285, 133] width 284 height 4
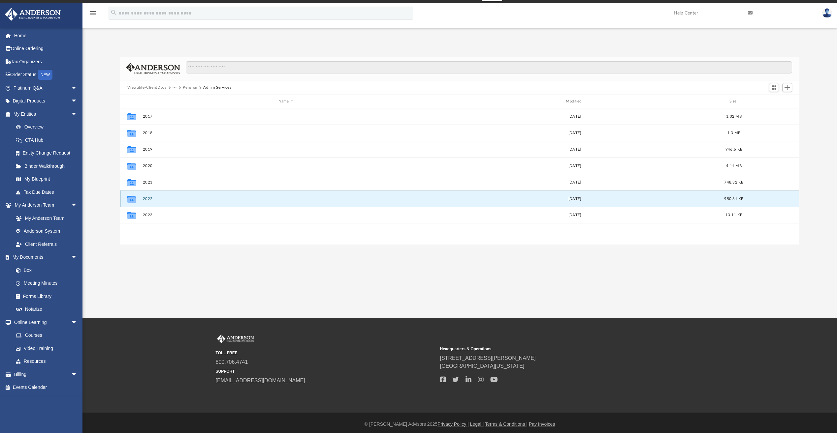
click at [146, 201] on button "2022" at bounding box center [286, 199] width 286 height 4
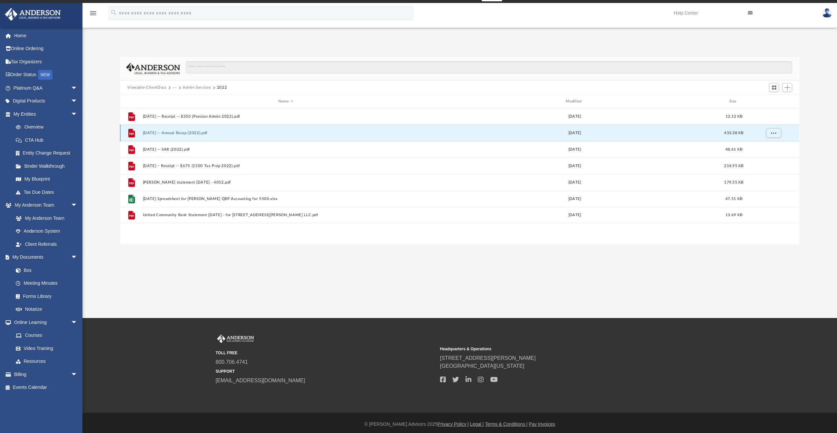
click at [196, 134] on button "[DATE] -- Annual Recap (2022).pdf" at bounding box center [286, 133] width 286 height 4
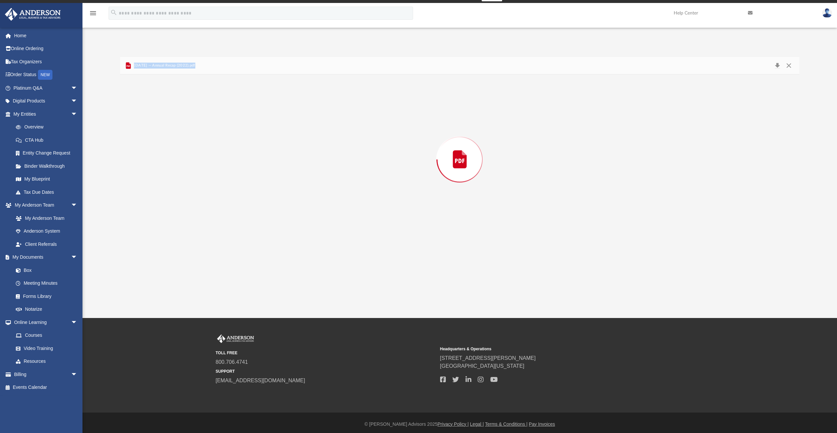
click at [196, 134] on div "Preview" at bounding box center [459, 160] width 679 height 170
click at [792, 68] on button "Close" at bounding box center [789, 66] width 12 height 10
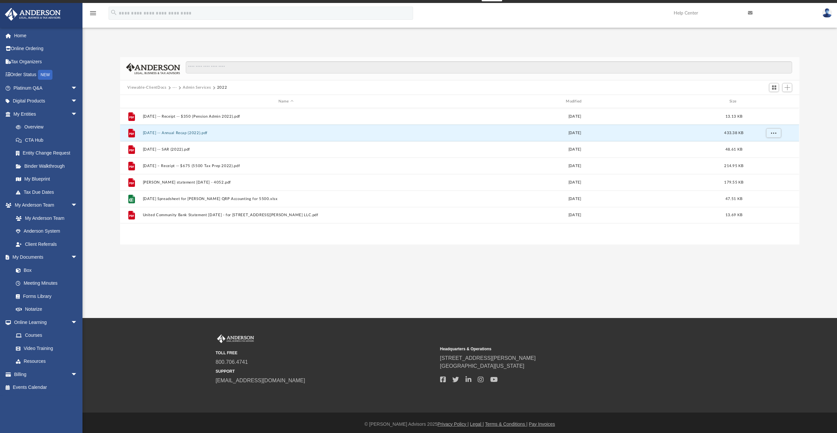
click at [196, 87] on button "Admin Services" at bounding box center [197, 88] width 28 height 6
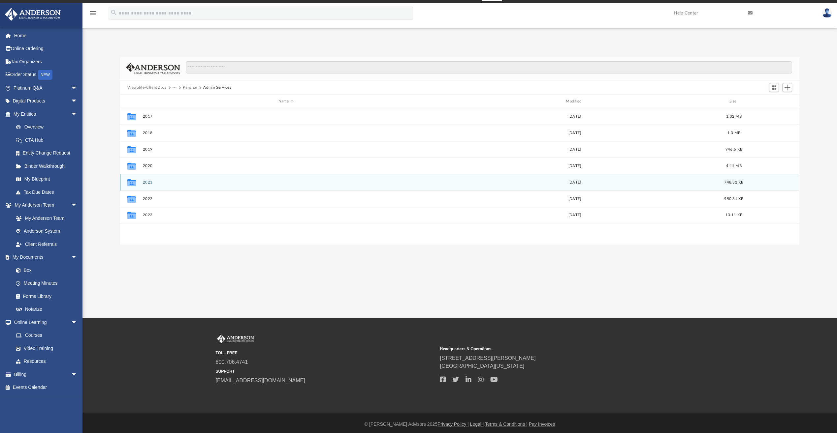
click at [151, 183] on button "2021" at bounding box center [286, 182] width 286 height 4
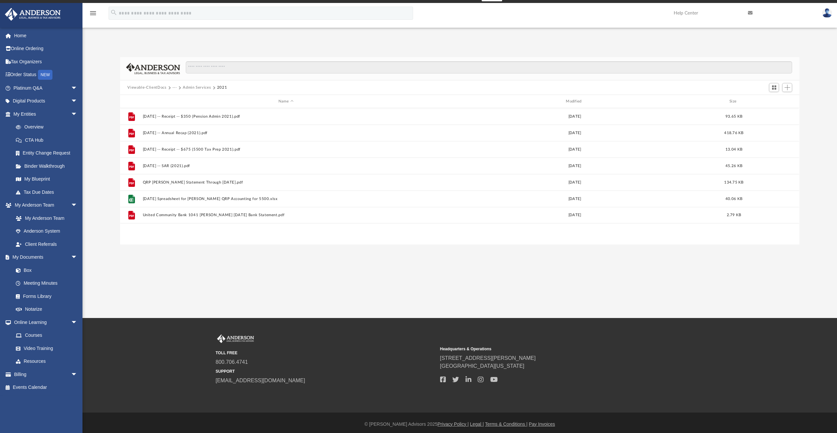
click at [193, 87] on button "Admin Services" at bounding box center [197, 88] width 28 height 6
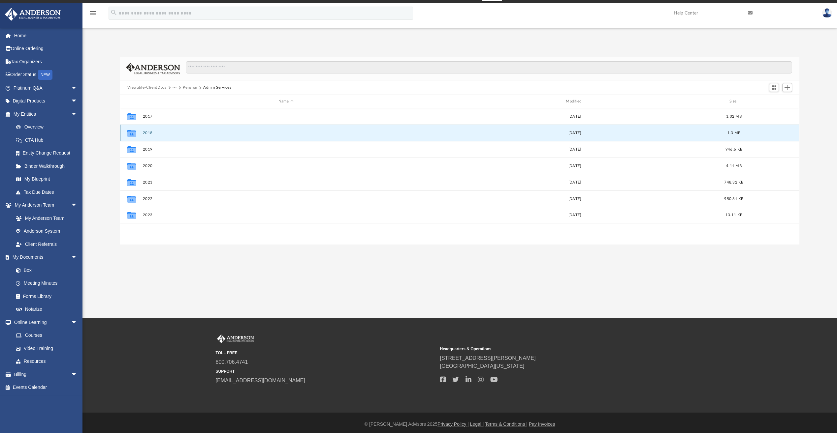
click at [147, 131] on button "2018" at bounding box center [286, 133] width 286 height 4
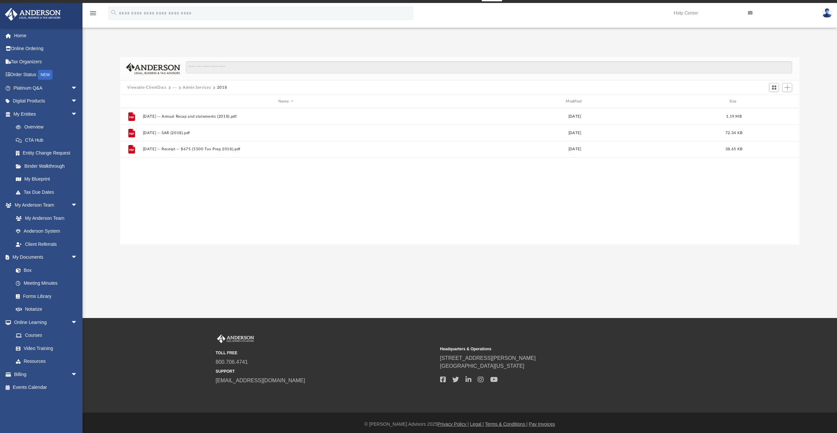
click at [190, 87] on button "Admin Services" at bounding box center [197, 88] width 28 height 6
click at [190, 88] on button "Pension" at bounding box center [190, 88] width 15 height 6
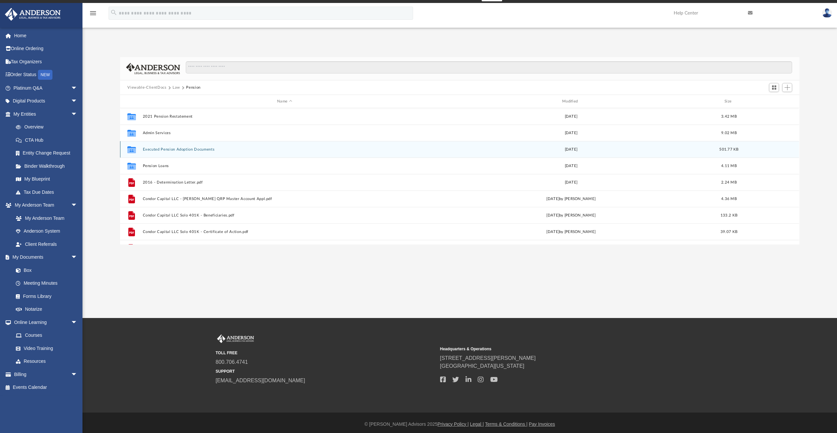
click at [195, 150] on button "Executed Pension Adoption Documents" at bounding box center [285, 149] width 284 height 4
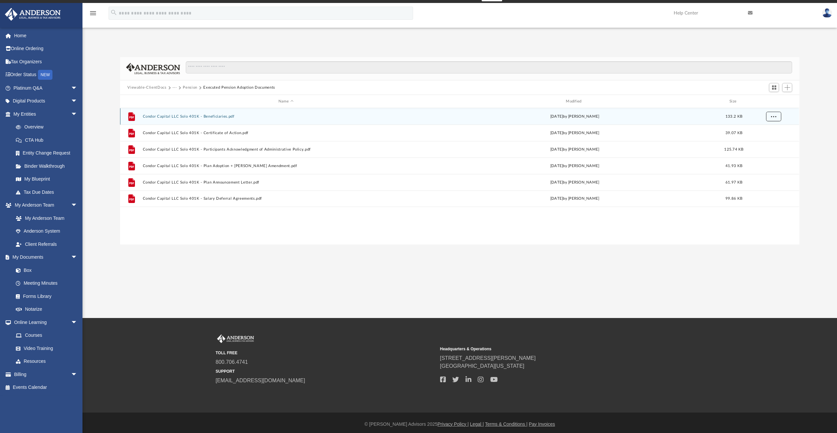
click at [774, 119] on button "More options" at bounding box center [773, 117] width 15 height 10
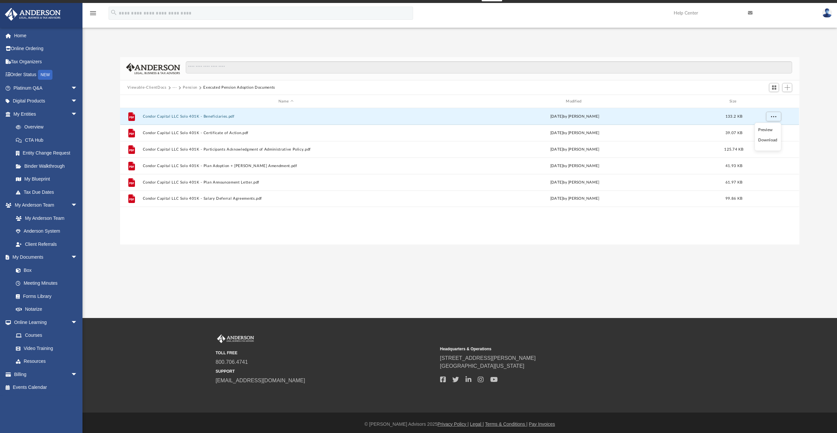
click at [771, 141] on li "Download" at bounding box center [767, 140] width 19 height 7
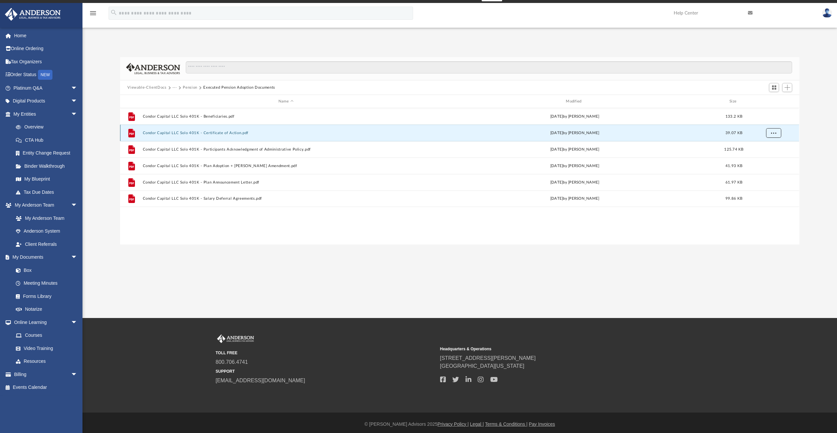
click at [777, 132] on button "More options" at bounding box center [773, 133] width 15 height 10
click at [770, 158] on li "Download" at bounding box center [767, 156] width 19 height 7
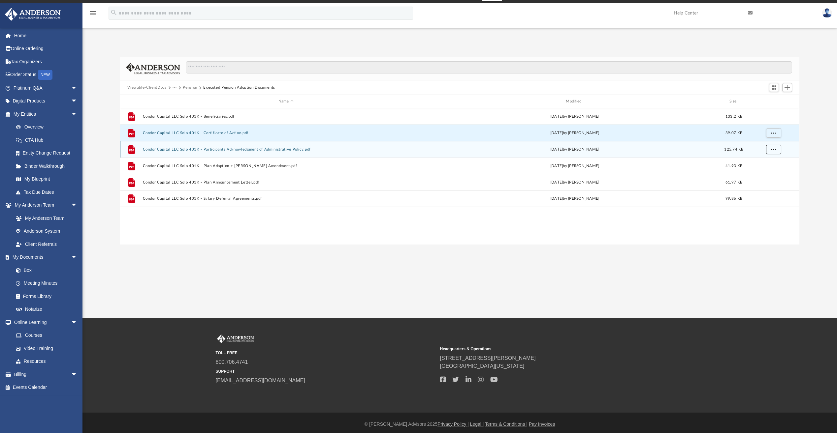
click at [773, 150] on span "More options" at bounding box center [773, 149] width 5 height 4
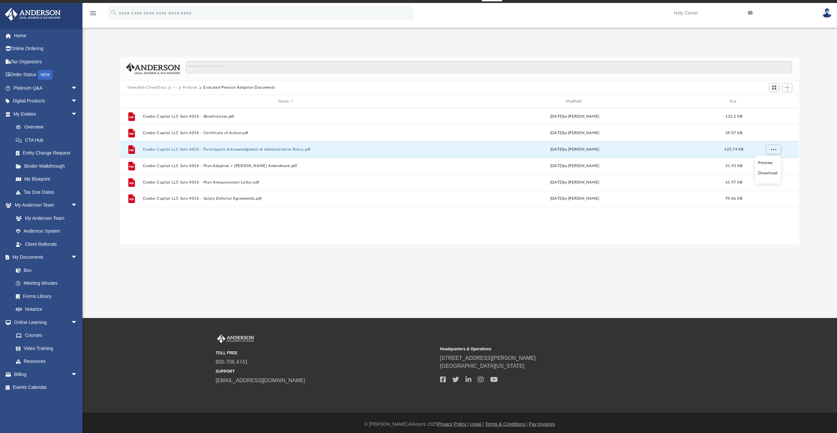
click at [770, 174] on li "Download" at bounding box center [767, 173] width 19 height 7
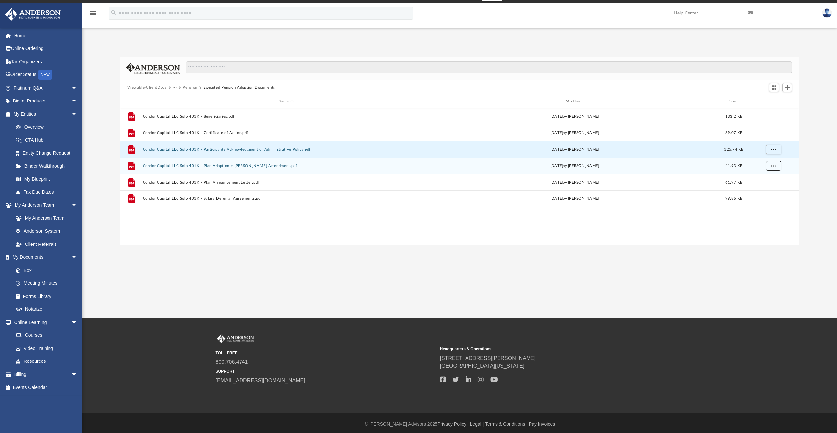
click at [771, 169] on button "More options" at bounding box center [773, 166] width 15 height 10
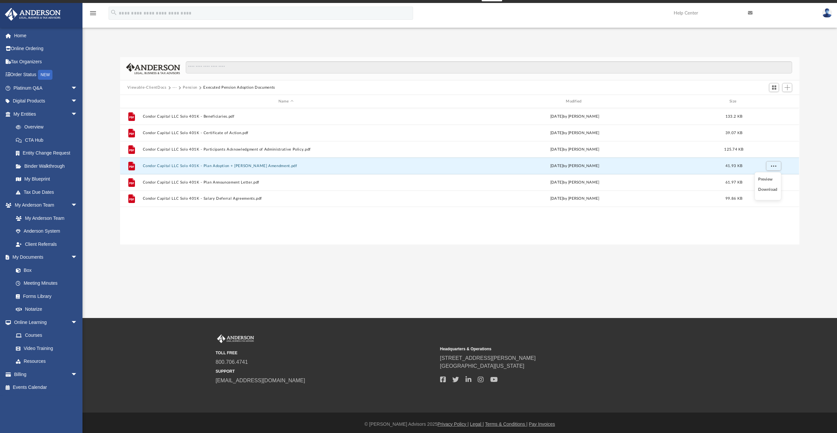
click at [769, 191] on li "Download" at bounding box center [767, 189] width 19 height 7
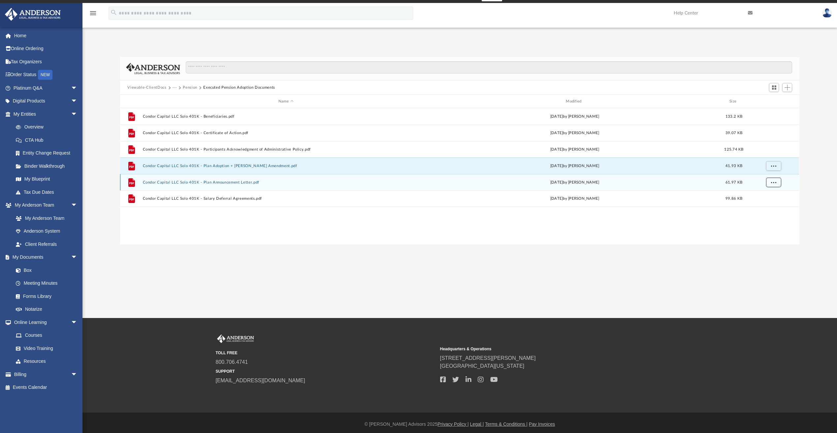
click at [772, 185] on button "More options" at bounding box center [773, 183] width 15 height 10
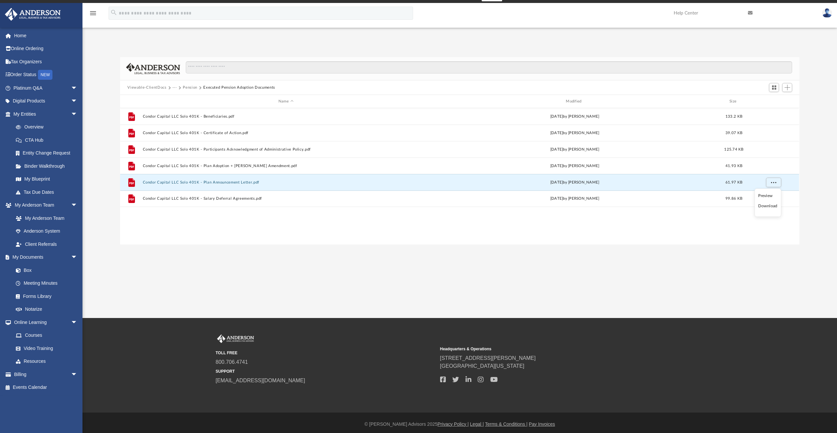
click at [770, 205] on li "Download" at bounding box center [767, 206] width 19 height 7
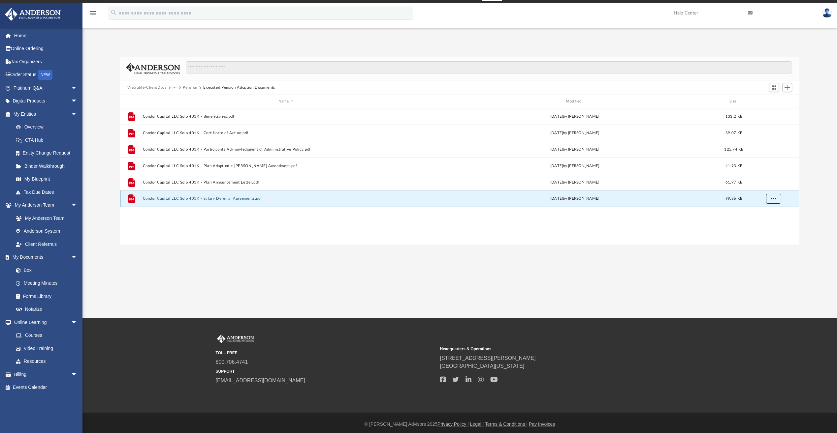
click at [776, 200] on button "More options" at bounding box center [773, 199] width 15 height 10
click at [768, 223] on li "Download" at bounding box center [767, 222] width 19 height 7
click at [190, 85] on button "Pension" at bounding box center [190, 88] width 15 height 6
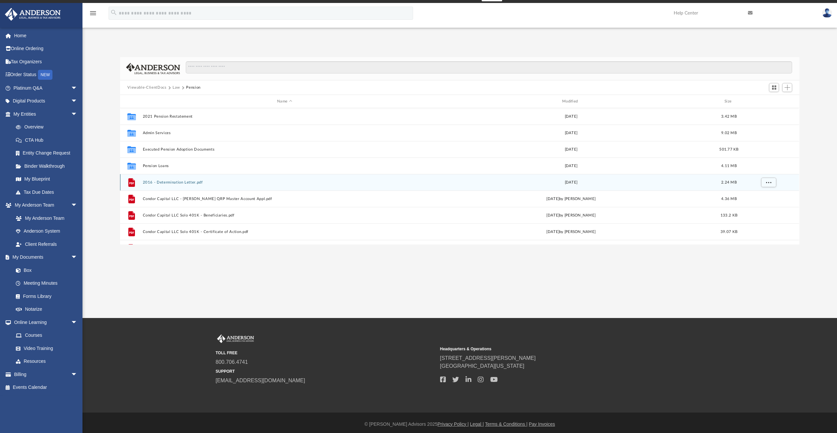
click at [183, 181] on button "2016 - Determination Letter.pdf" at bounding box center [285, 182] width 284 height 4
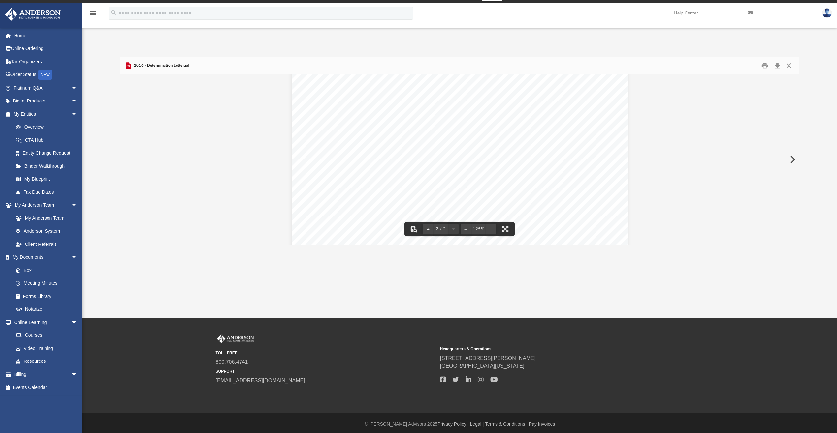
scroll to position [528, 0]
click at [779, 64] on button "Download" at bounding box center [777, 66] width 12 height 10
click at [789, 64] on button "Close" at bounding box center [789, 66] width 12 height 10
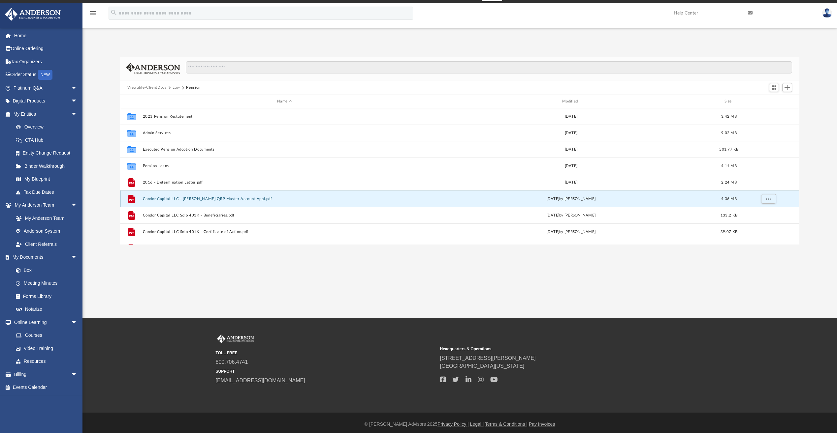
click at [235, 199] on button "Condor Capital LLC - [PERSON_NAME] QRP Master Account Appl.pdf" at bounding box center [285, 199] width 284 height 4
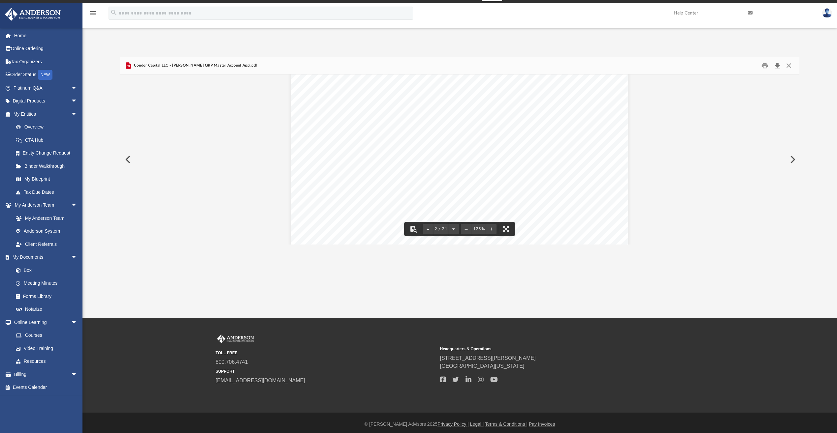
click at [776, 67] on button "Download" at bounding box center [777, 66] width 12 height 10
click at [789, 67] on button "Close" at bounding box center [789, 66] width 12 height 10
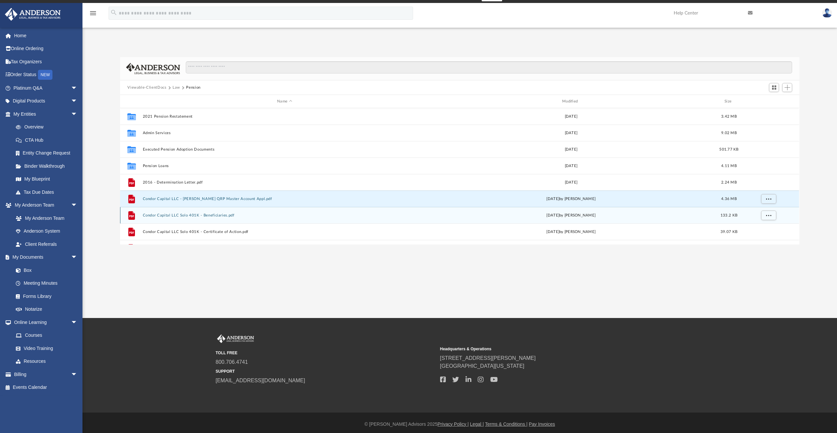
click at [214, 214] on button "Condor Capital LLC Solo 401K - Beneficiaries.pdf" at bounding box center [285, 215] width 284 height 4
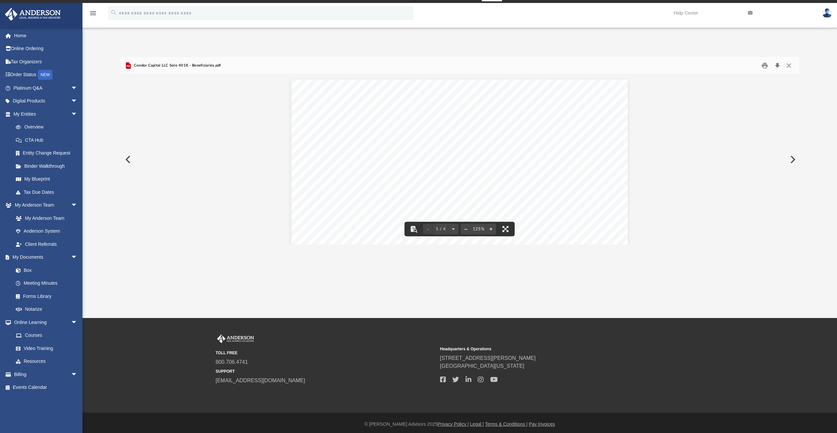
click at [778, 65] on button "Download" at bounding box center [777, 66] width 12 height 10
click at [791, 67] on button "Close" at bounding box center [789, 66] width 12 height 10
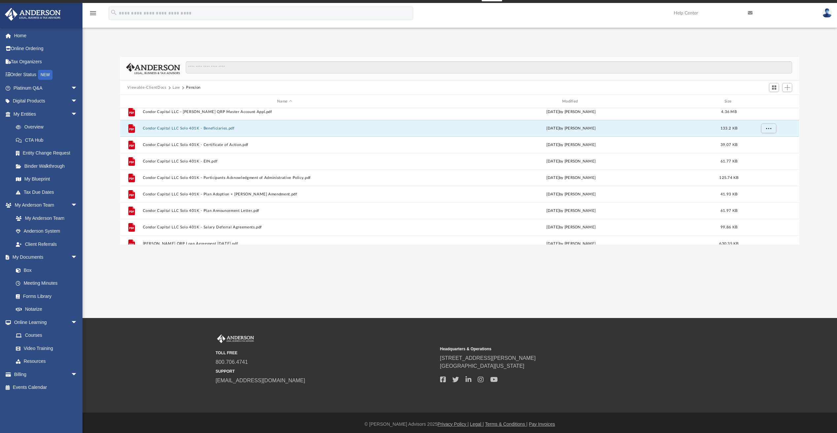
scroll to position [99, 0]
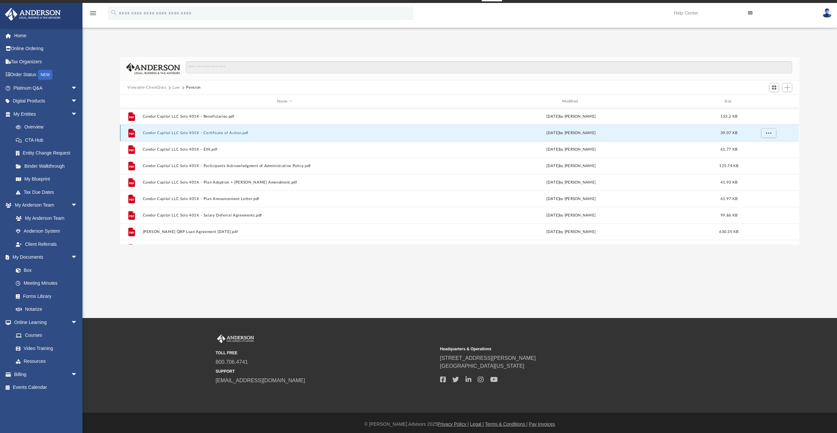
click at [233, 135] on button "Condor Capital LLC Solo 401K - Certificate of Action.pdf" at bounding box center [285, 133] width 284 height 4
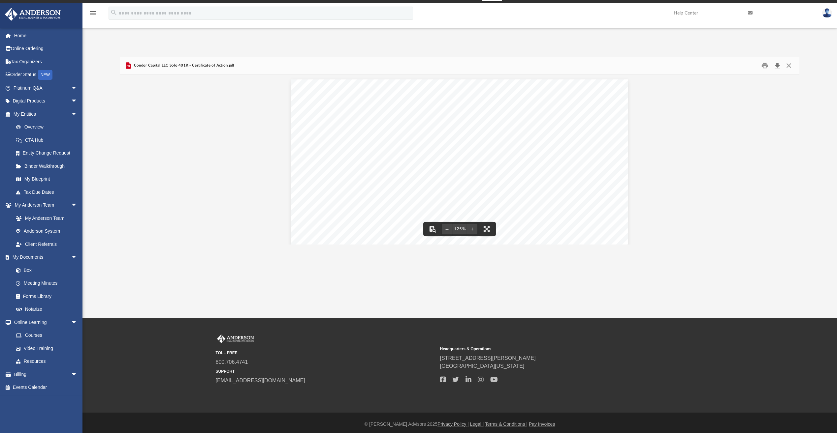
click at [780, 65] on button "Download" at bounding box center [777, 66] width 12 height 10
click at [787, 64] on button "Close" at bounding box center [789, 66] width 12 height 10
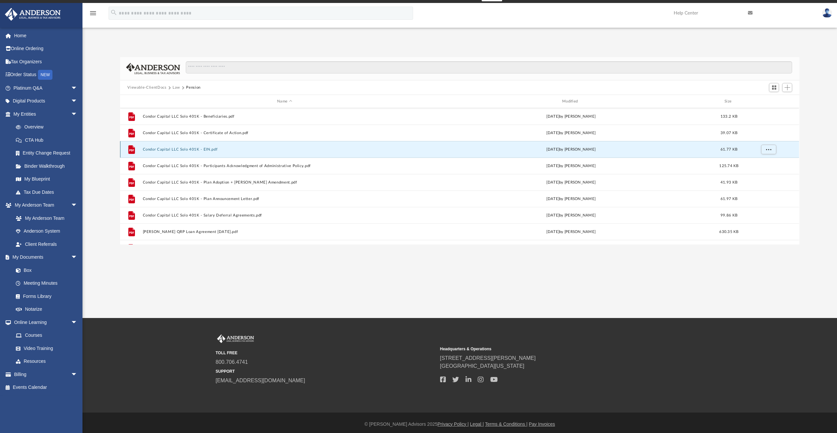
click at [201, 151] on button "Condor Capital LLC Solo 401K - EIN.pdf" at bounding box center [285, 149] width 284 height 4
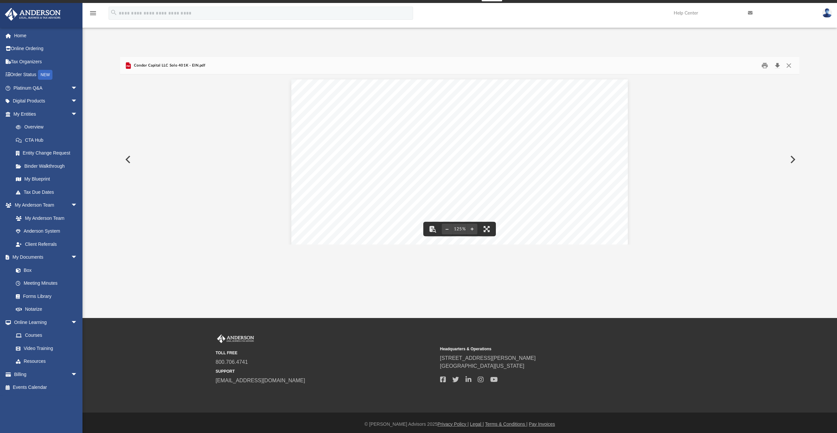
click at [779, 65] on button "Download" at bounding box center [777, 66] width 12 height 10
click at [789, 66] on button "Close" at bounding box center [789, 66] width 12 height 10
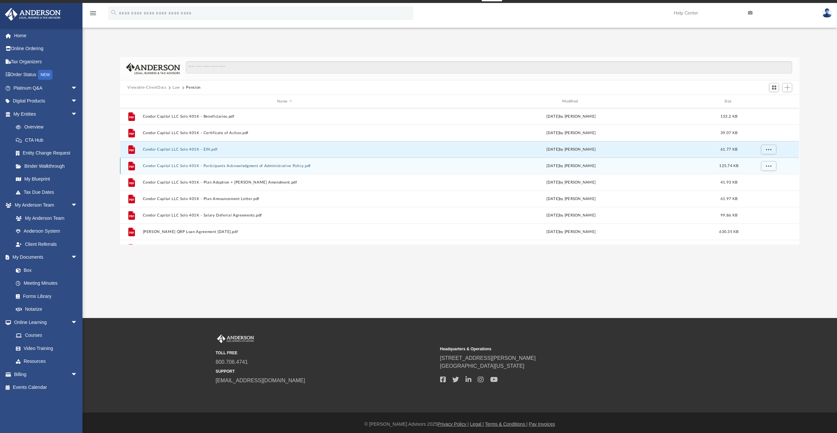
click at [260, 168] on button "Condor Capital LLC Solo 401K - Participants Acknowledgment of Administrative Po…" at bounding box center [285, 166] width 284 height 4
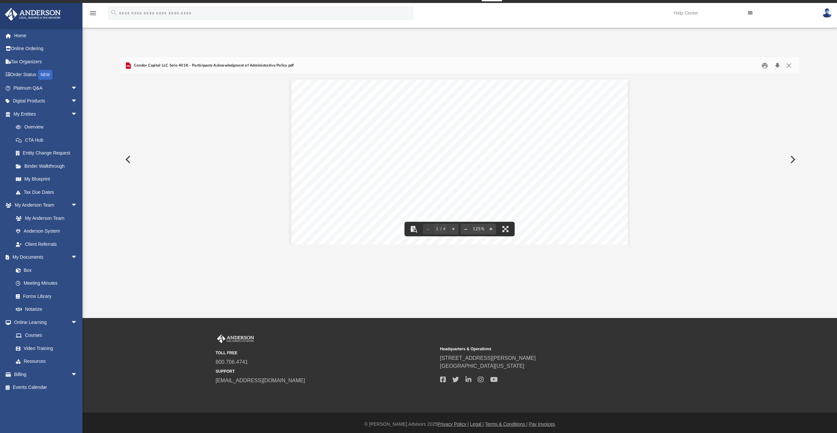
click at [780, 68] on button "Download" at bounding box center [777, 66] width 12 height 10
click at [788, 68] on button "Close" at bounding box center [789, 66] width 12 height 10
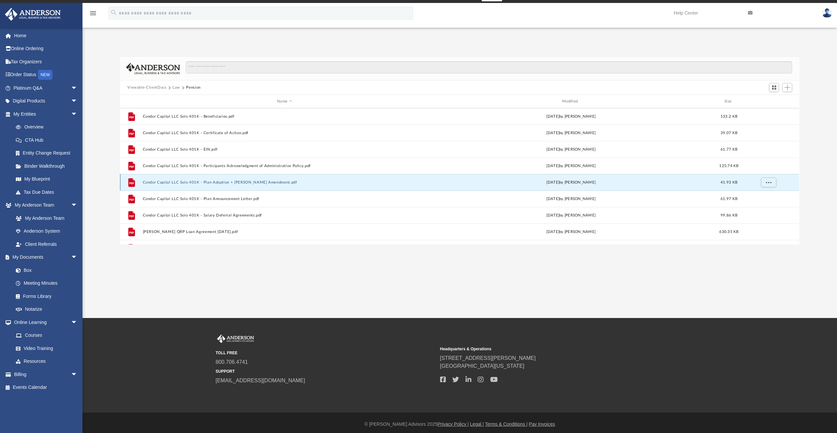
click at [252, 181] on button "Condor Capital LLC Solo 401K - Plan Adoption + [PERSON_NAME] Amendment.pdf" at bounding box center [285, 182] width 284 height 4
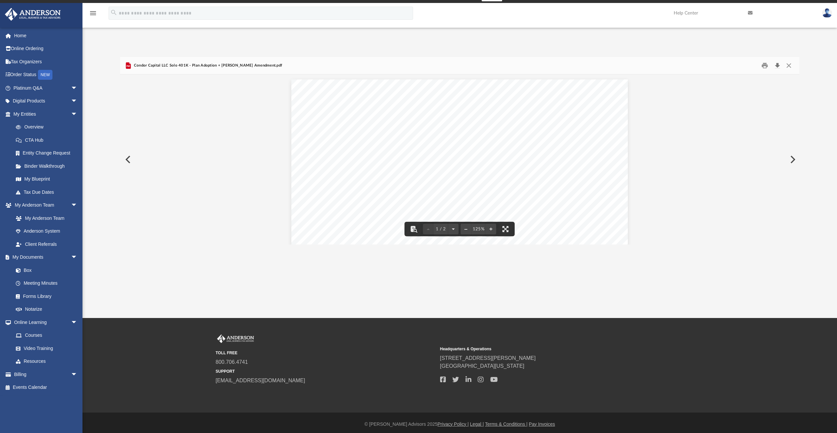
click at [777, 68] on button "Download" at bounding box center [777, 66] width 12 height 10
click at [789, 66] on button "Close" at bounding box center [789, 66] width 12 height 10
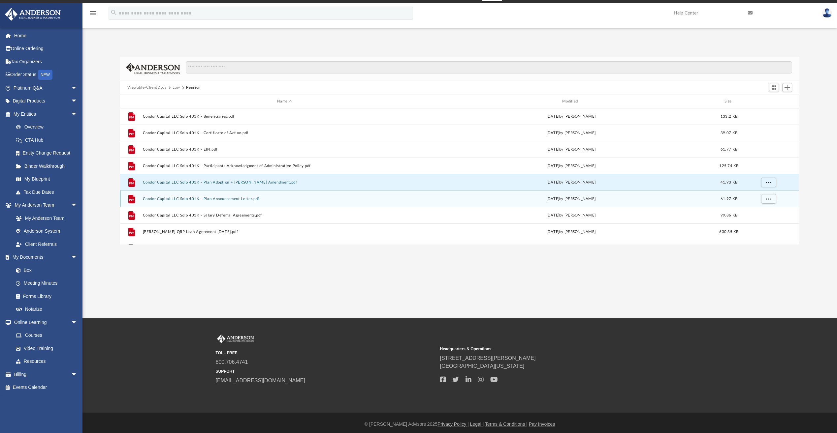
click at [258, 203] on div "File Condor Capital LLC Solo 401K - Plan Announcement Letter.pdf [DATE] by [PER…" at bounding box center [459, 199] width 679 height 16
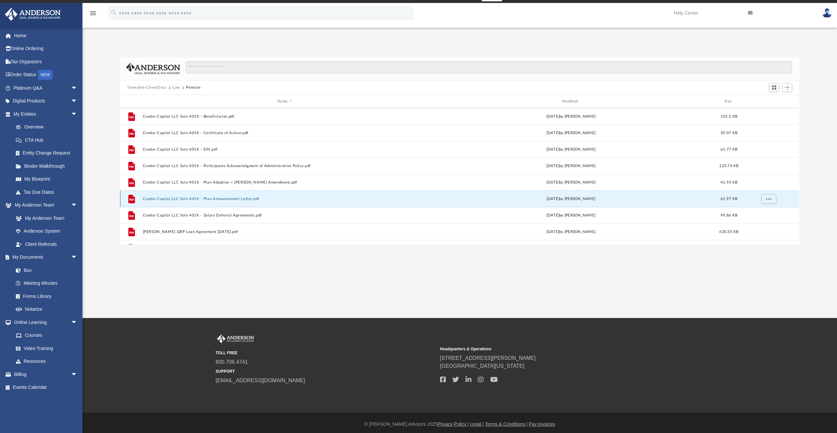
click at [246, 203] on div "File Condor Capital LLC Solo 401K - Plan Announcement Letter.pdf [DATE] by [PER…" at bounding box center [459, 199] width 679 height 16
click at [565, 201] on div "[DATE] by [PERSON_NAME]" at bounding box center [571, 199] width 284 height 6
click at [768, 200] on span "More options" at bounding box center [768, 199] width 5 height 4
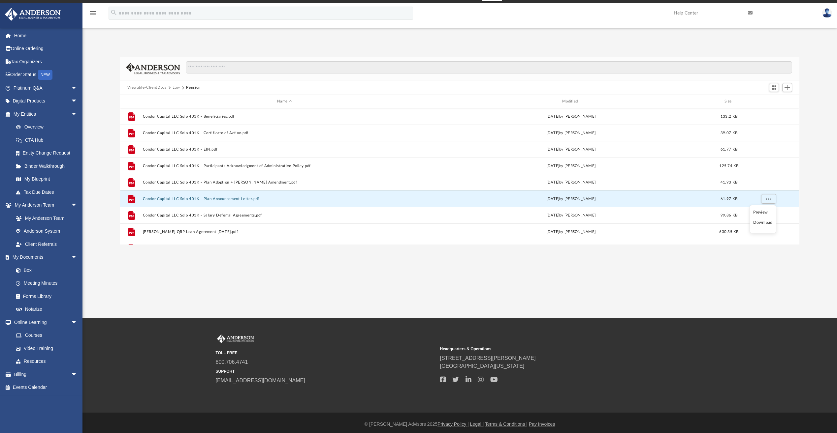
click at [767, 223] on li "Download" at bounding box center [762, 222] width 19 height 7
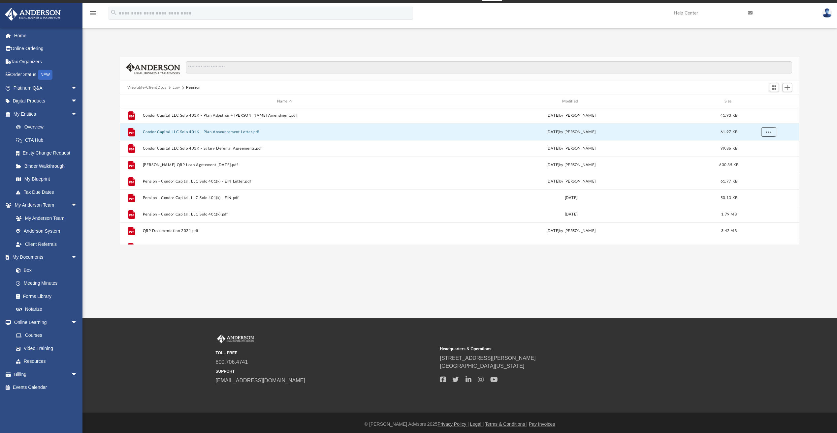
scroll to position [177, 0]
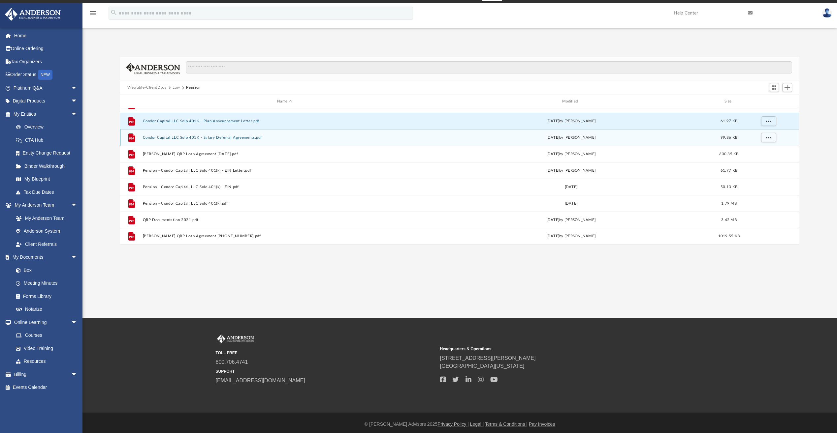
click at [217, 136] on button "Condor Capital LLC Solo 401K - Salary Deferral Agreements.pdf" at bounding box center [285, 138] width 284 height 4
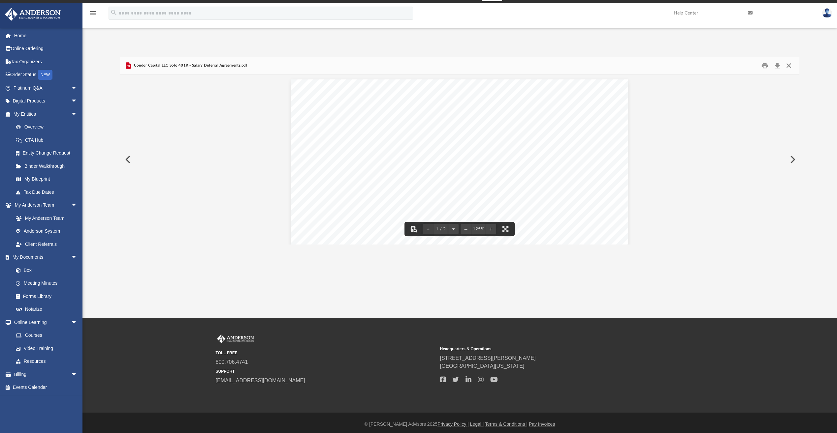
click at [788, 66] on button "Close" at bounding box center [789, 66] width 12 height 10
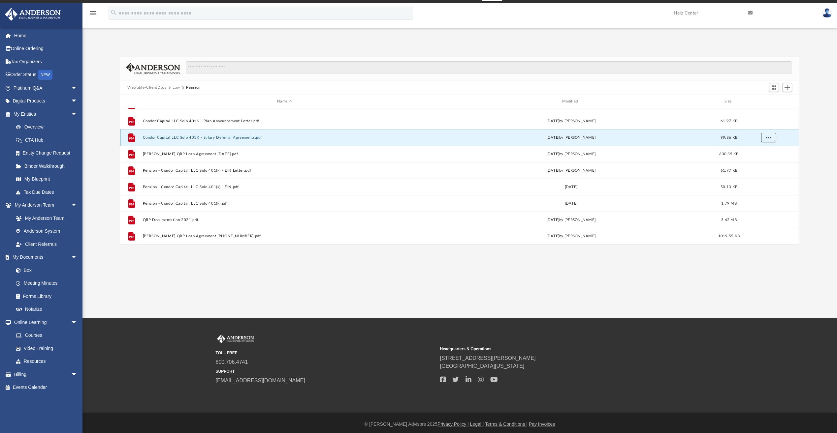
click at [768, 138] on span "More options" at bounding box center [768, 138] width 5 height 4
click at [767, 163] on li "Download" at bounding box center [762, 161] width 19 height 7
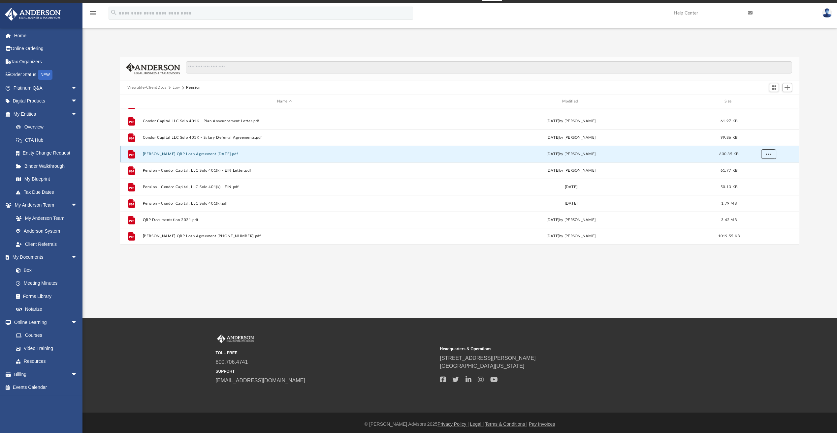
click at [773, 157] on button "More options" at bounding box center [768, 154] width 15 height 10
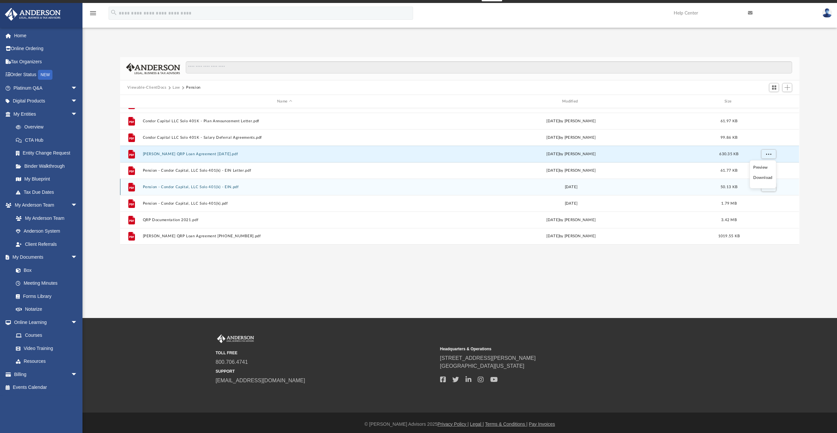
click at [761, 179] on li "Download" at bounding box center [762, 177] width 19 height 7
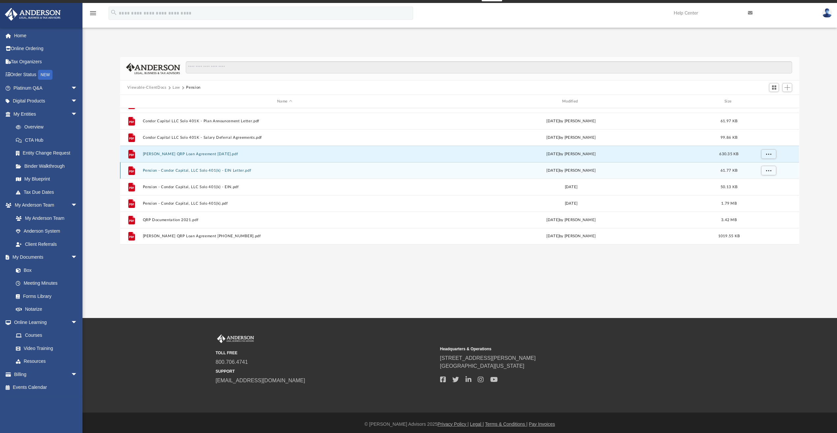
click at [255, 173] on div "File Pension - Condor Capital, LLC Solo 401(k) - EIN Letter.pdf [DATE] by [PERS…" at bounding box center [459, 170] width 679 height 16
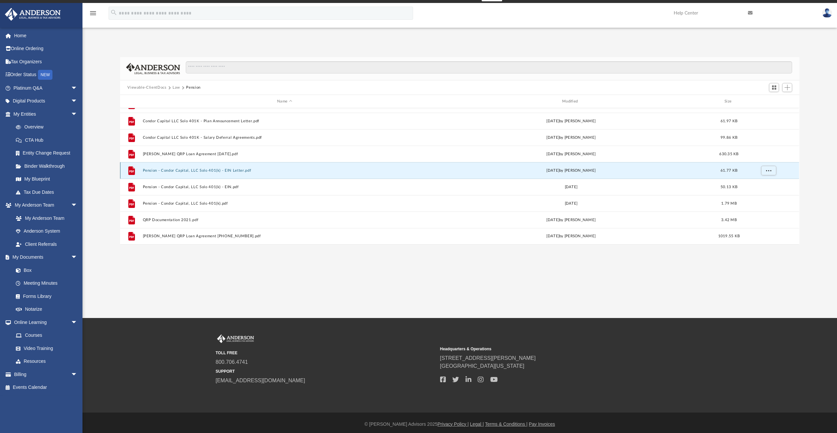
click at [567, 169] on div "[DATE] by [PERSON_NAME]" at bounding box center [571, 171] width 284 height 6
click at [773, 171] on button "More options" at bounding box center [768, 171] width 15 height 10
click at [762, 195] on li "Download" at bounding box center [762, 194] width 19 height 7
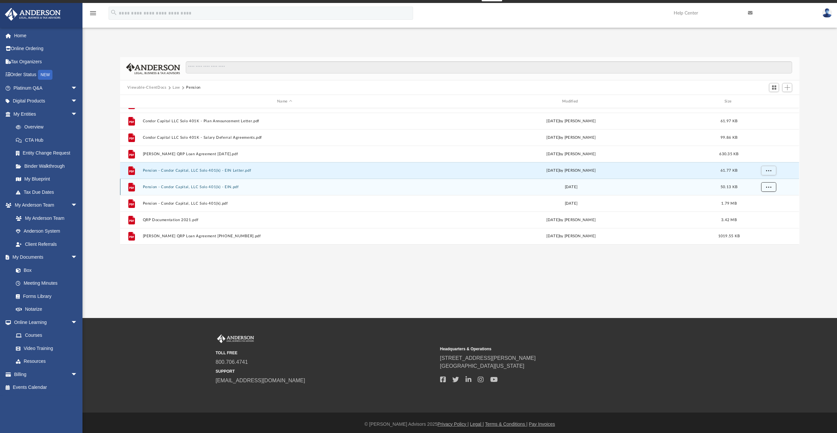
click at [768, 189] on button "More options" at bounding box center [768, 187] width 15 height 10
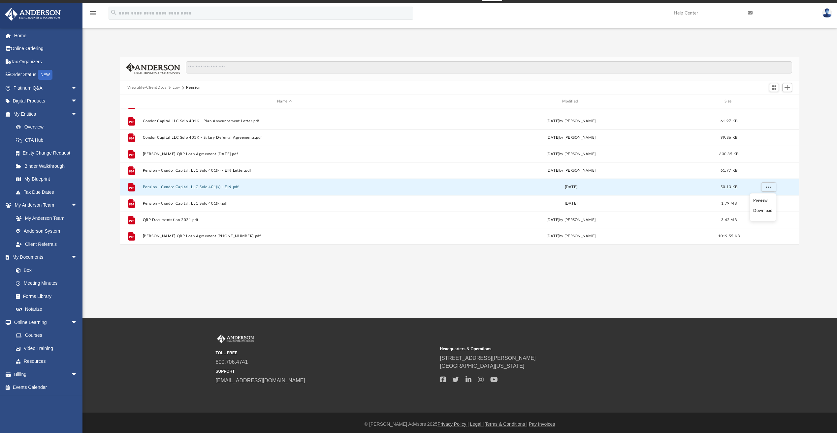
click at [766, 210] on li "Download" at bounding box center [762, 210] width 19 height 7
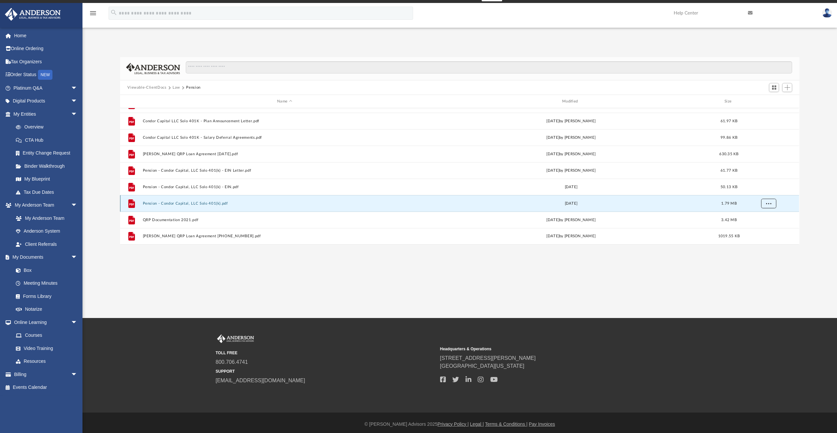
click at [767, 206] on button "More options" at bounding box center [768, 204] width 15 height 10
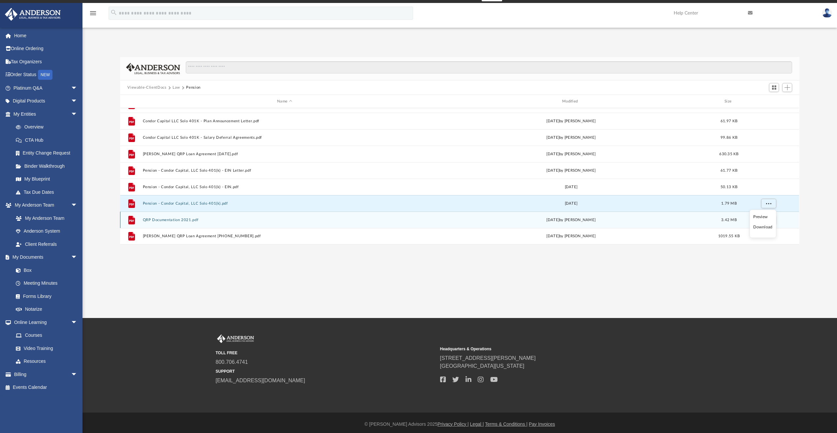
click at [768, 228] on li "Download" at bounding box center [762, 227] width 19 height 7
click at [772, 222] on button "More options" at bounding box center [768, 220] width 15 height 10
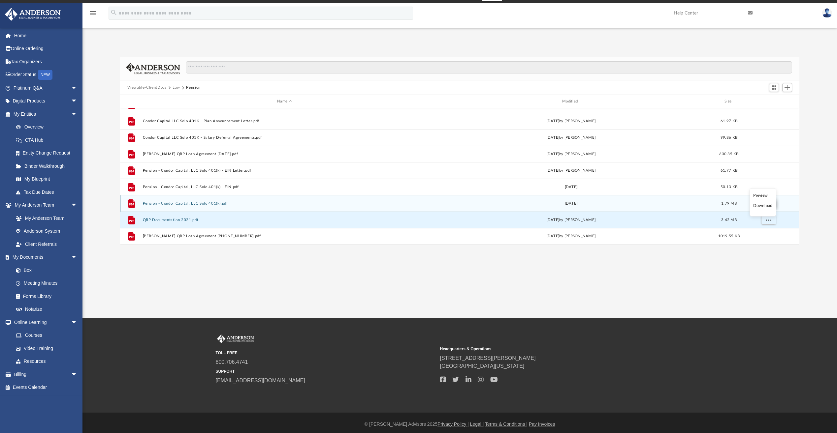
click at [763, 207] on li "Download" at bounding box center [762, 205] width 19 height 7
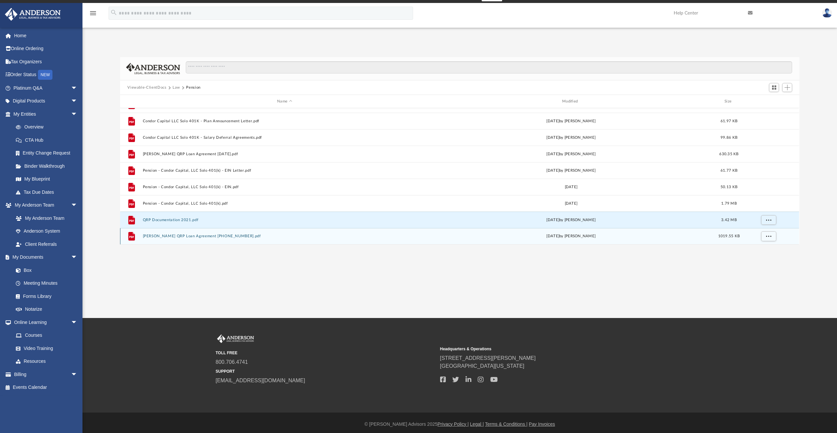
click at [591, 238] on div "[DATE] by [PERSON_NAME]" at bounding box center [571, 236] width 284 height 6
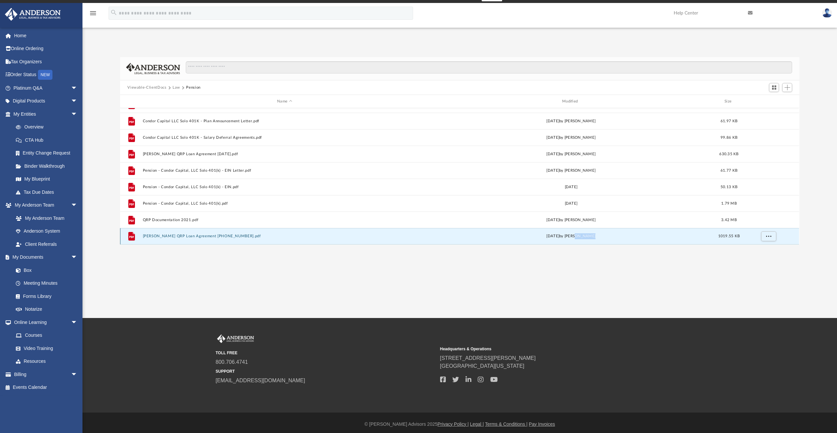
click at [591, 238] on div "[DATE] by [PERSON_NAME]" at bounding box center [571, 236] width 284 height 6
click at [768, 236] on span "More options" at bounding box center [768, 236] width 5 height 4
click at [762, 224] on li "Download" at bounding box center [762, 222] width 19 height 7
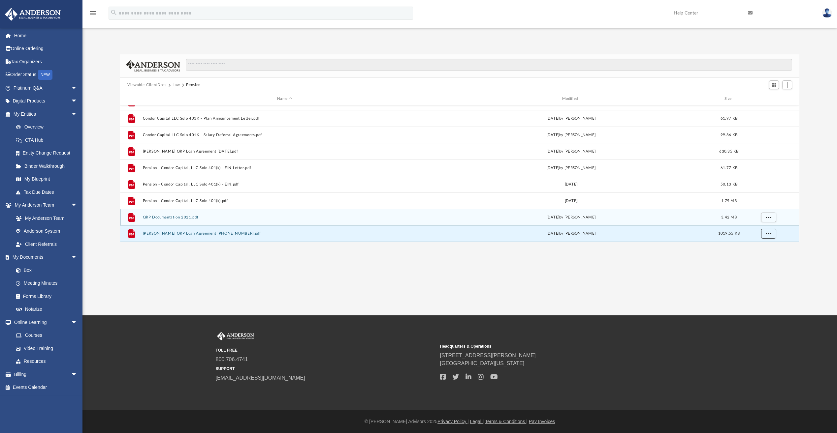
scroll to position [11, 0]
